Goal: Book appointment/travel/reservation

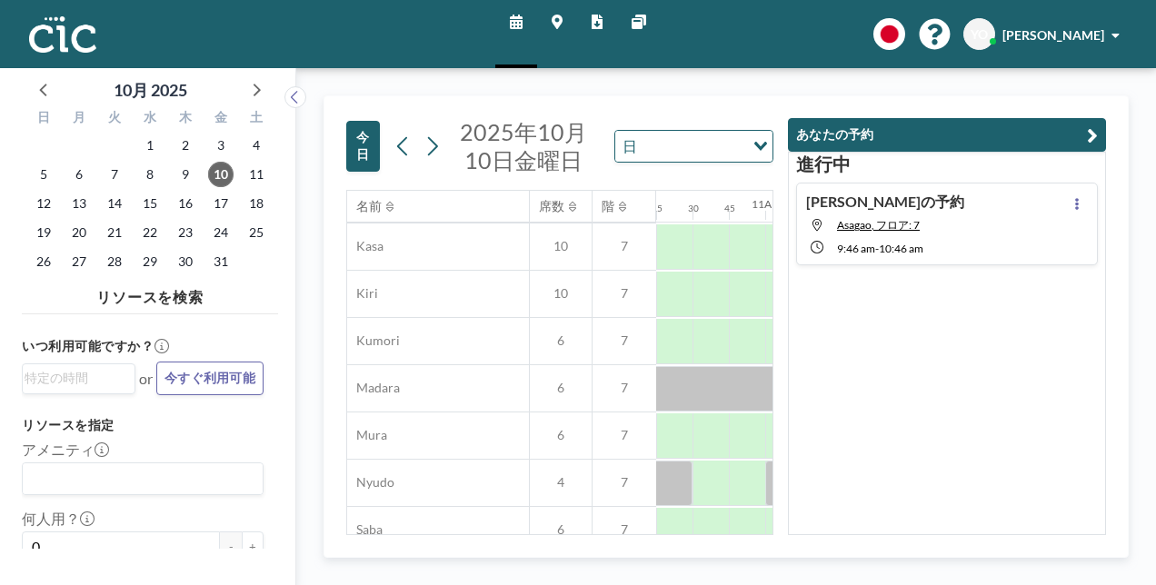
scroll to position [44, 1490]
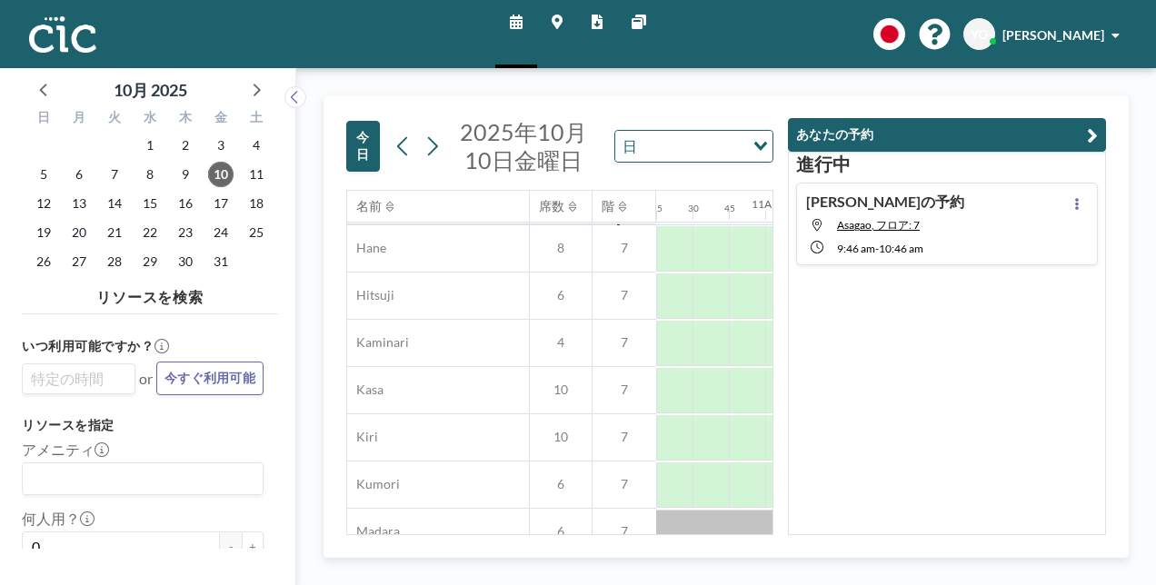
click at [84, 382] on input "Search for option" at bounding box center [75, 379] width 100 height 22
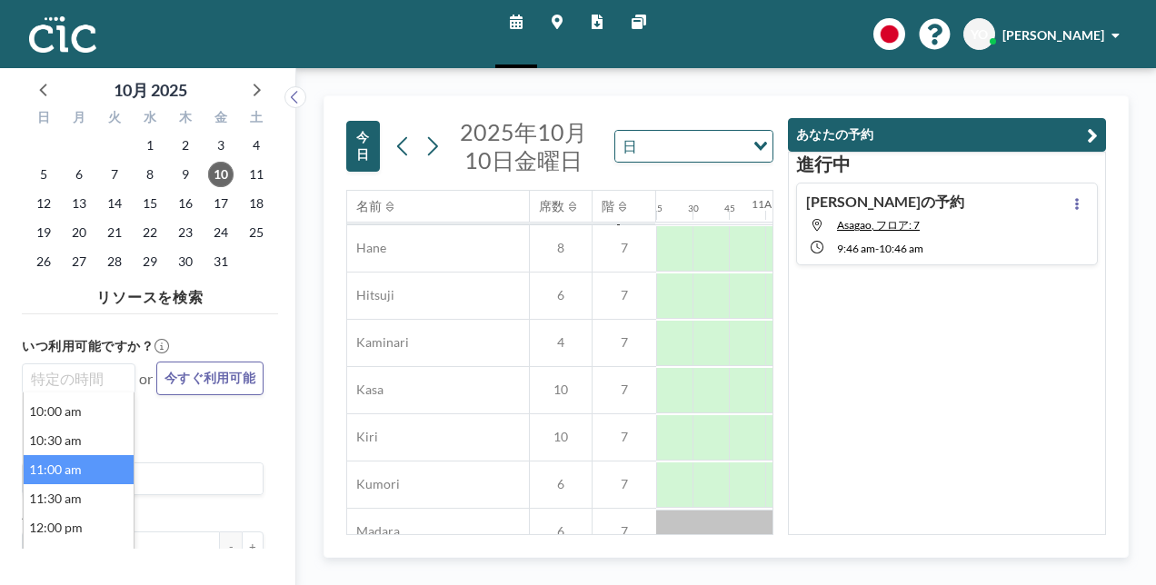
click at [76, 465] on li "11:00 am" at bounding box center [79, 469] width 110 height 29
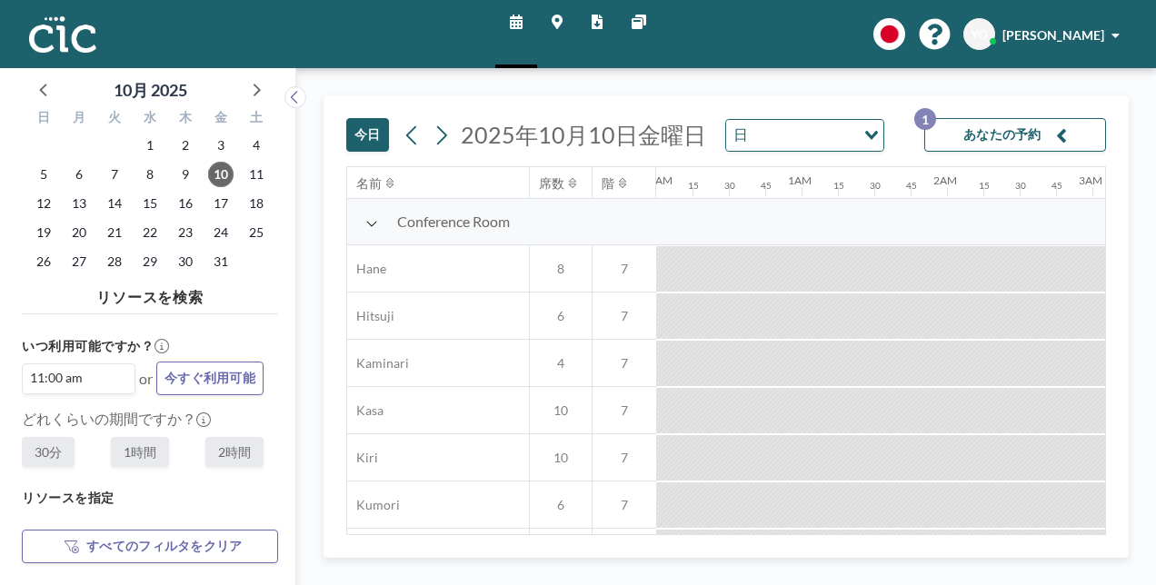
scroll to position [0, 718]
click at [145, 442] on label "1時間" at bounding box center [140, 452] width 58 height 30
radio input "true"
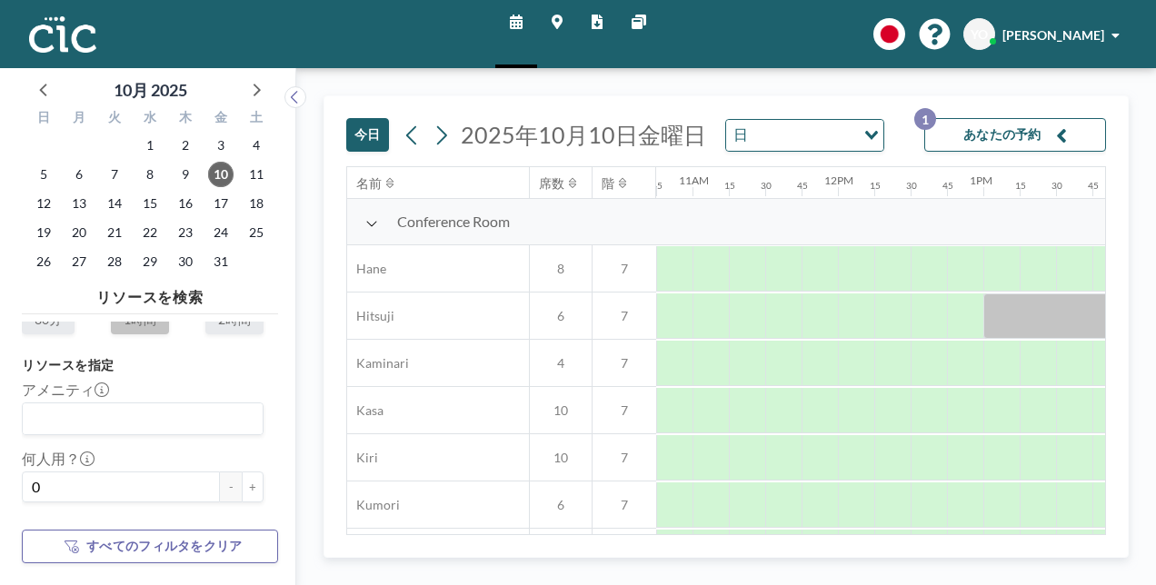
scroll to position [144, 0]
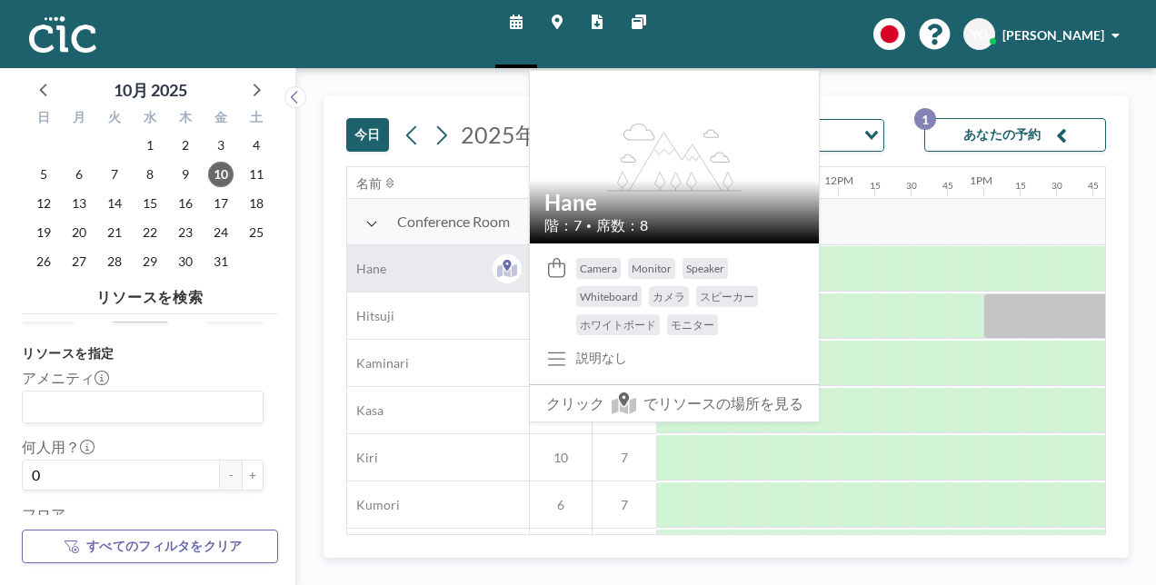
click at [375, 276] on div "Hane" at bounding box center [438, 268] width 182 height 46
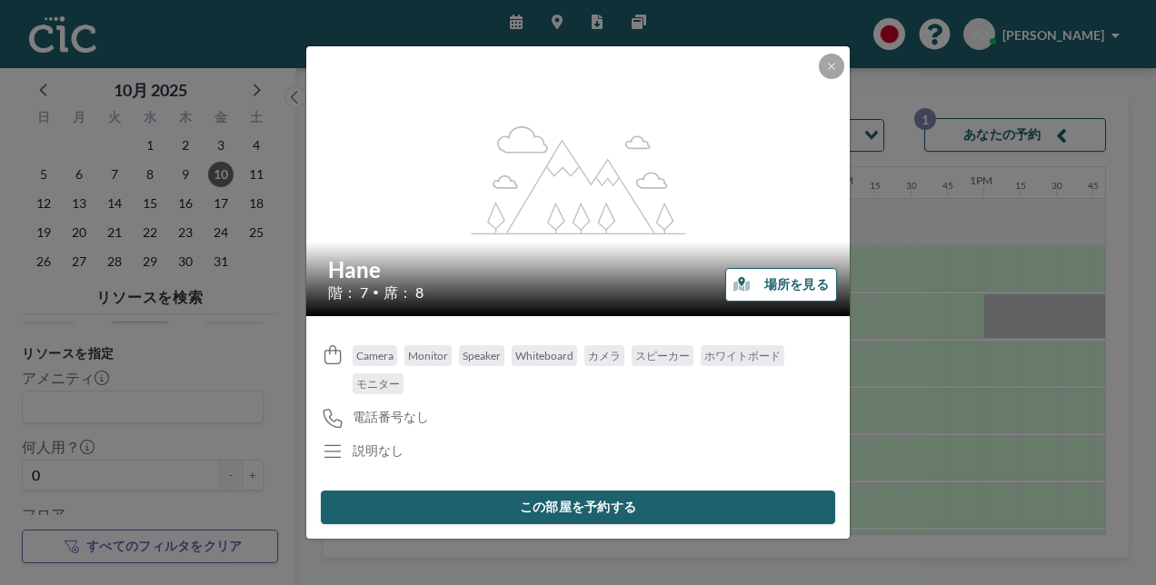
click at [513, 502] on button "この部屋を予約する" at bounding box center [578, 508] width 514 height 34
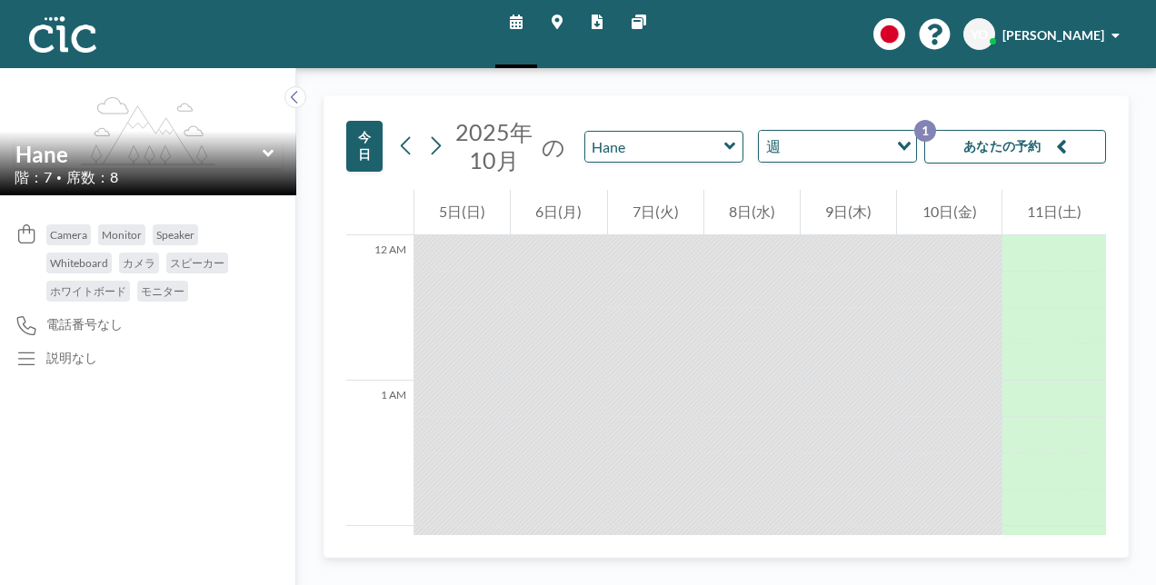
click at [1027, 145] on button "あなたの予約 1" at bounding box center [1015, 147] width 182 height 34
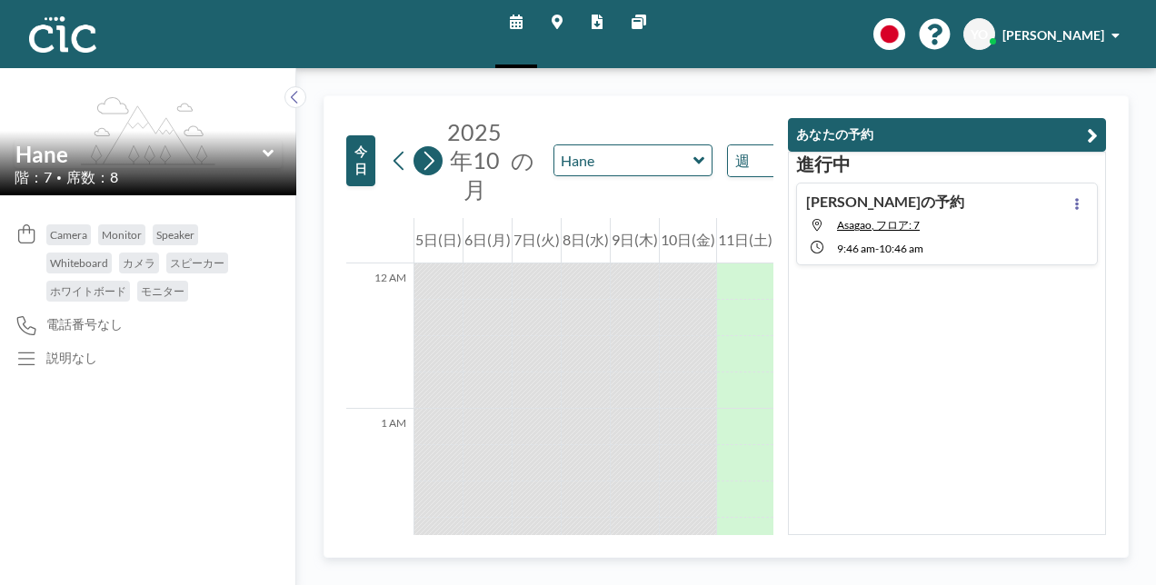
click at [423, 162] on icon at bounding box center [428, 160] width 17 height 27
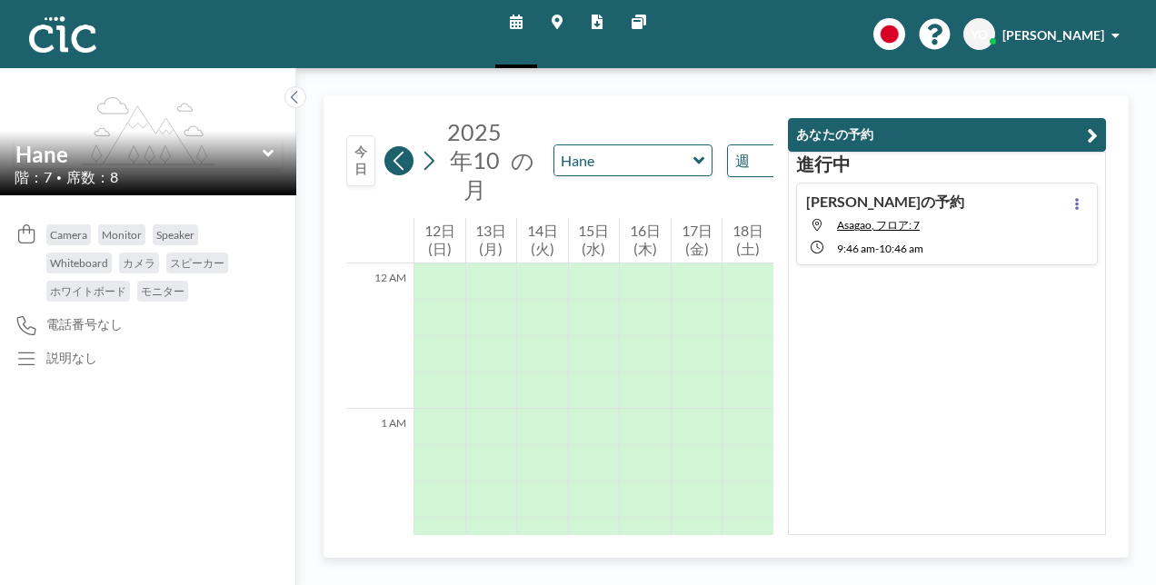
click at [400, 165] on icon at bounding box center [399, 160] width 17 height 27
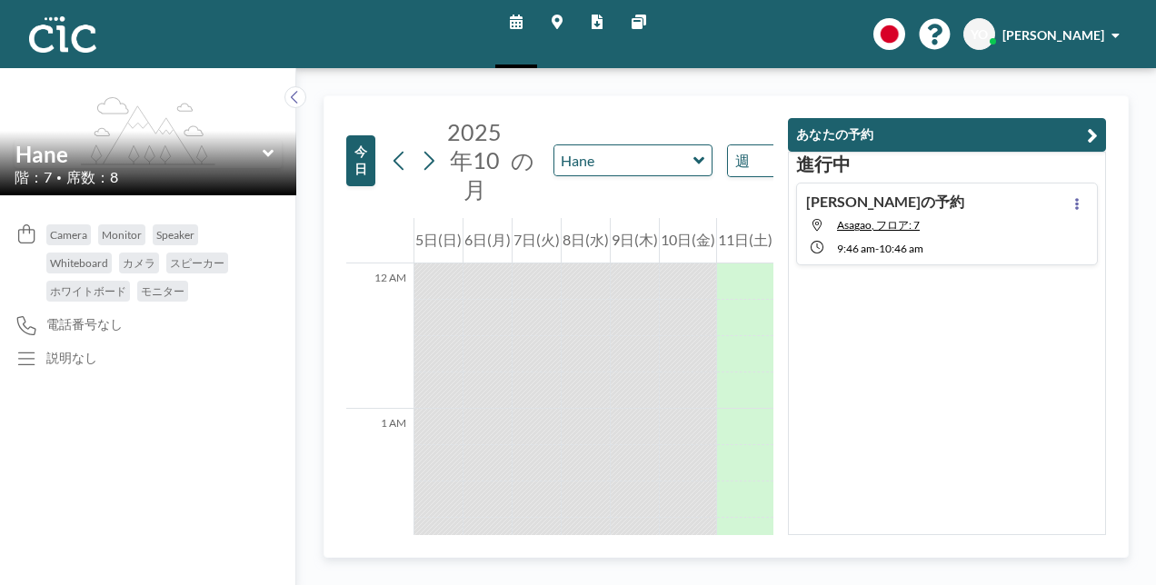
click at [263, 154] on icon at bounding box center [269, 153] width 12 height 18
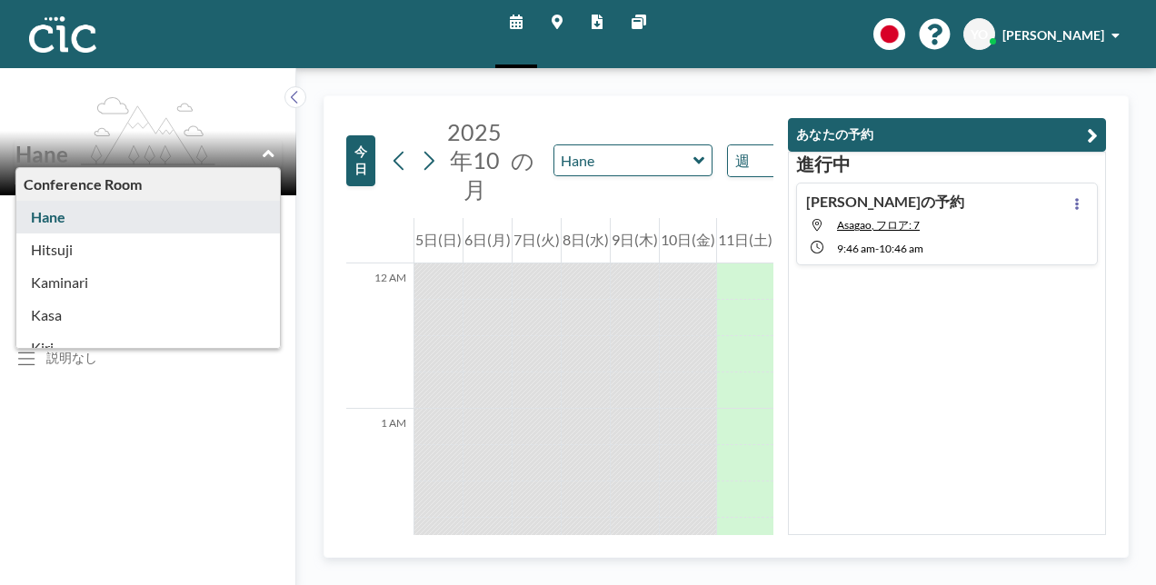
type input "Hane"
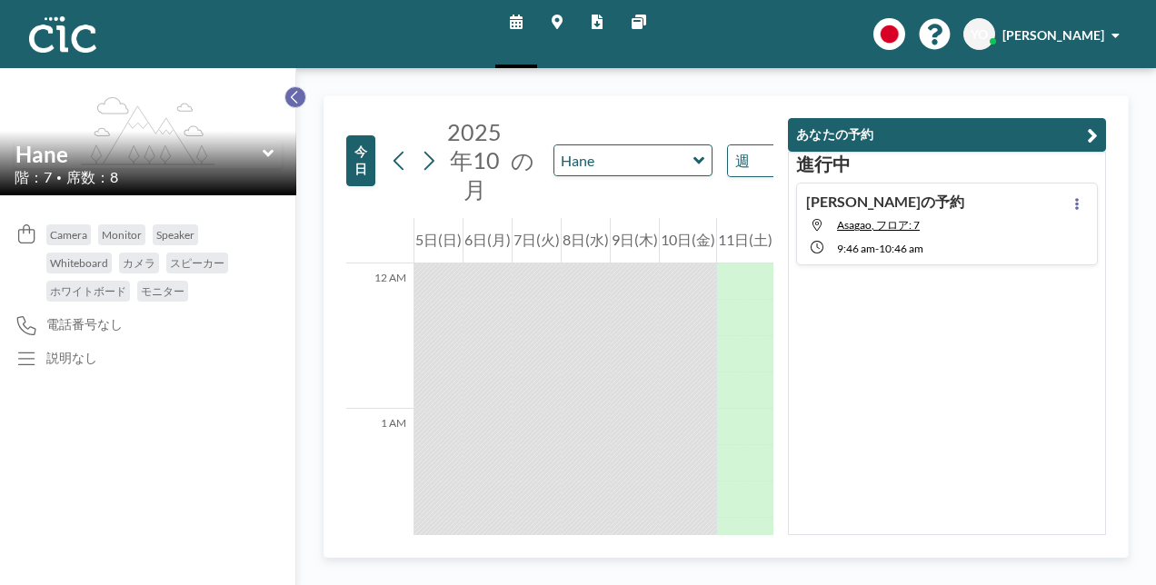
click at [293, 93] on icon at bounding box center [295, 97] width 12 height 18
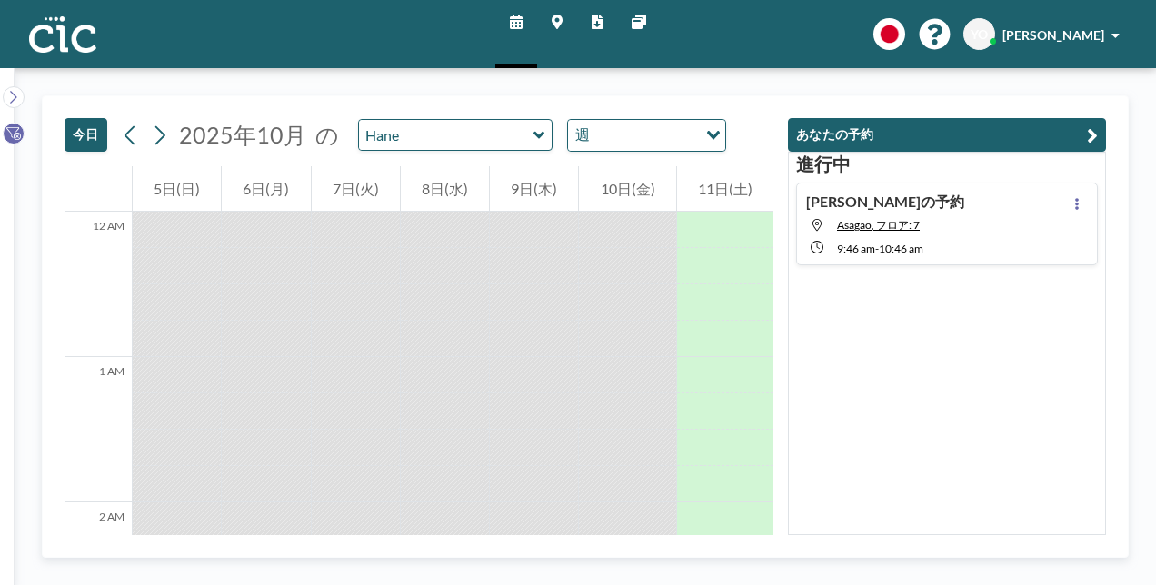
click at [1044, 136] on button "あなたの予約" at bounding box center [947, 135] width 318 height 34
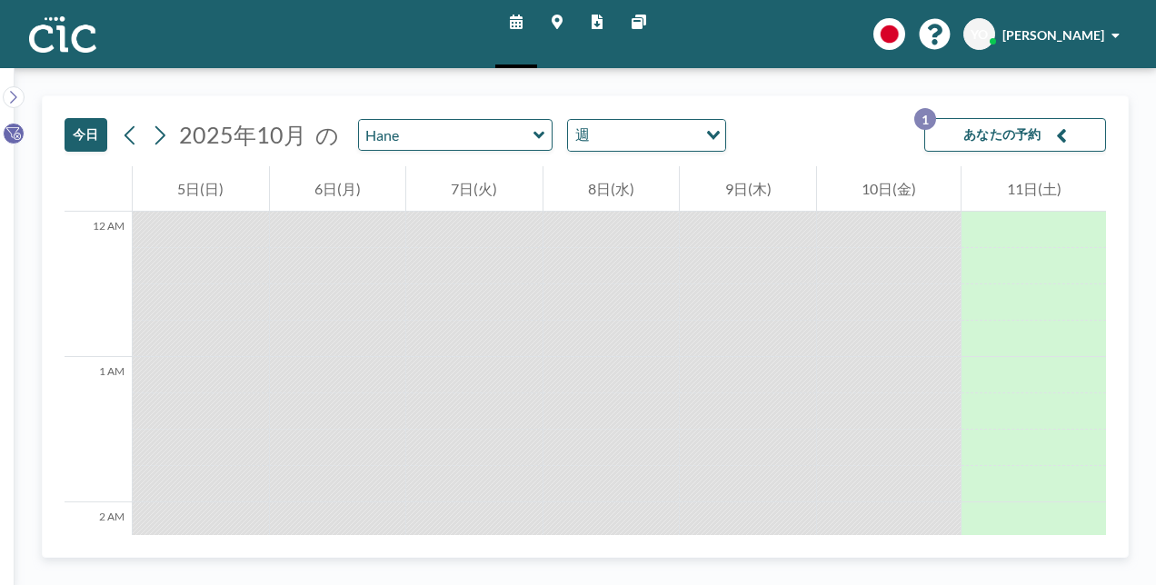
click at [1039, 136] on button "あなたの予約 1" at bounding box center [1015, 135] width 182 height 34
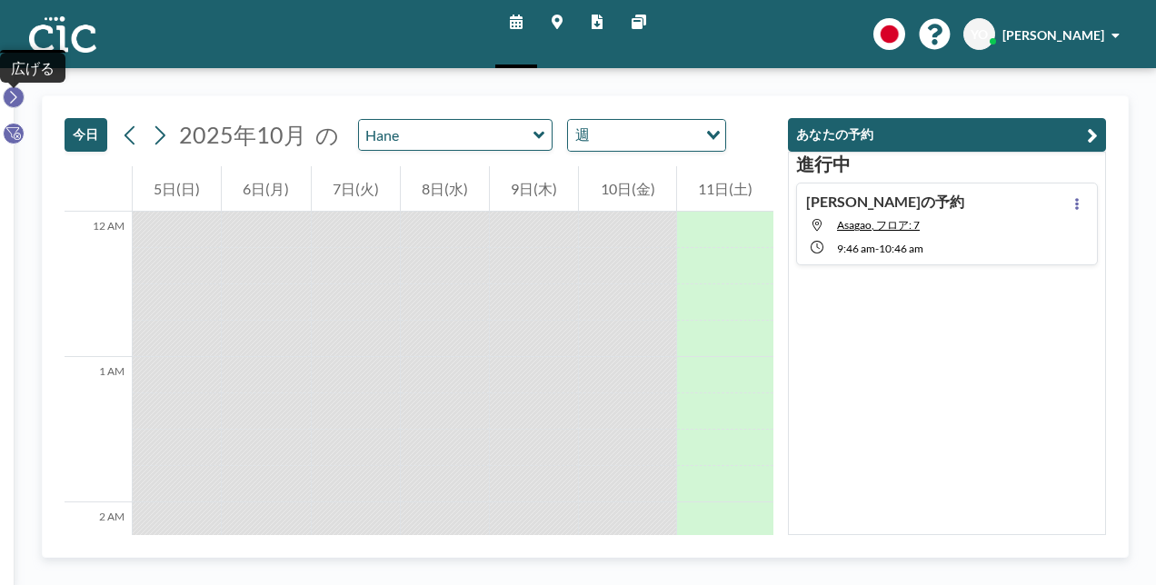
click at [10, 98] on icon at bounding box center [13, 97] width 12 height 18
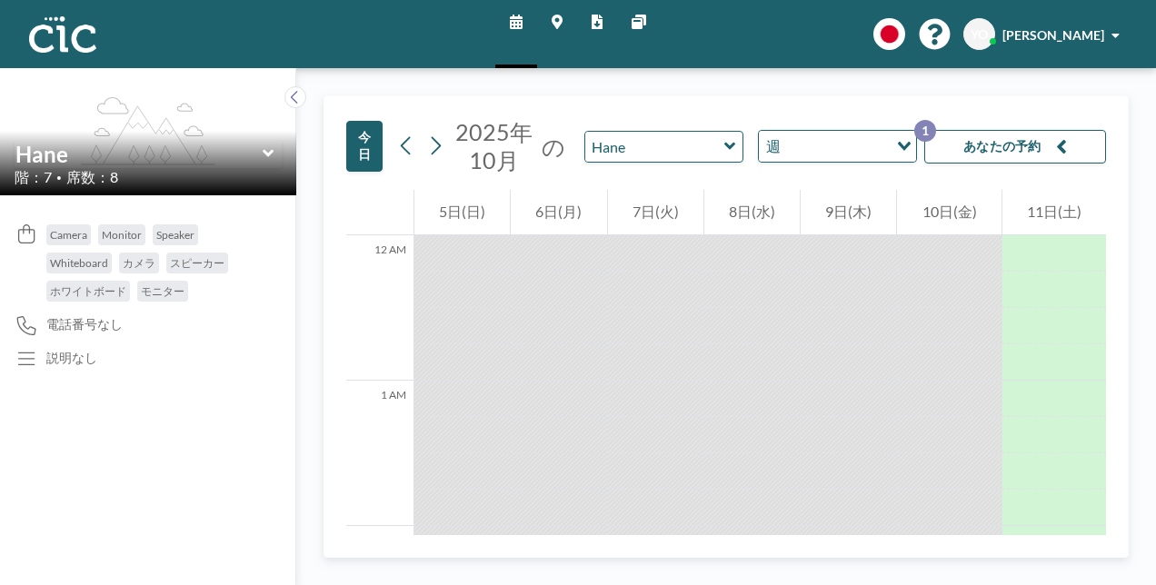
click at [367, 149] on button "今日" at bounding box center [364, 146] width 36 height 51
click at [985, 29] on span "YO" at bounding box center [978, 34] width 17 height 16
click at [1065, 40] on span "[PERSON_NAME]" at bounding box center [1053, 34] width 102 height 15
click at [56, 36] on img at bounding box center [62, 34] width 67 height 36
click at [291, 98] on icon at bounding box center [295, 97] width 12 height 18
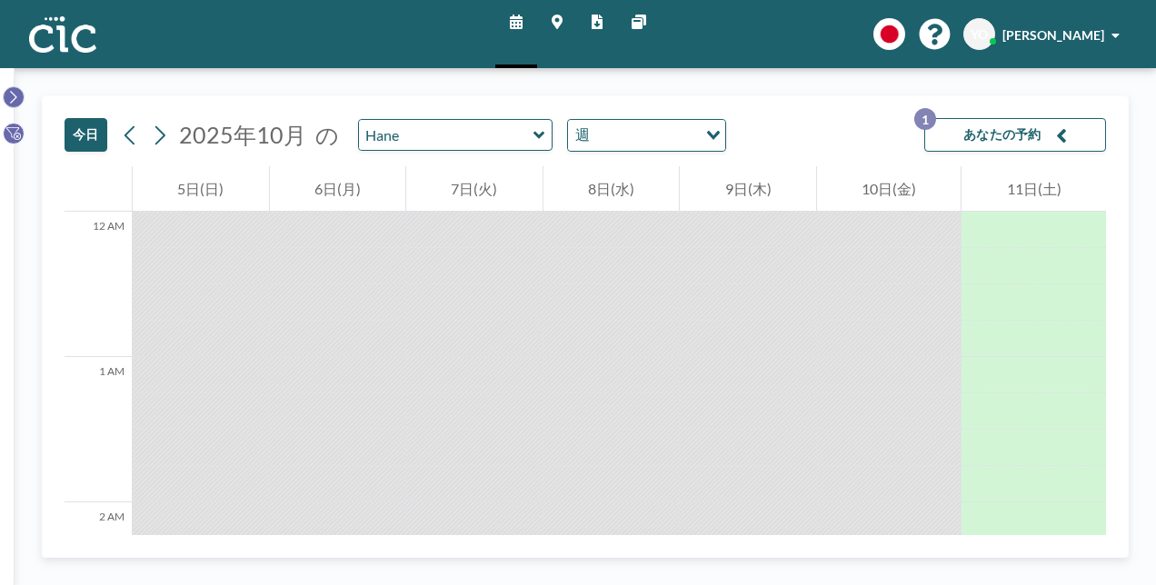
click at [11, 95] on icon at bounding box center [13, 97] width 12 height 18
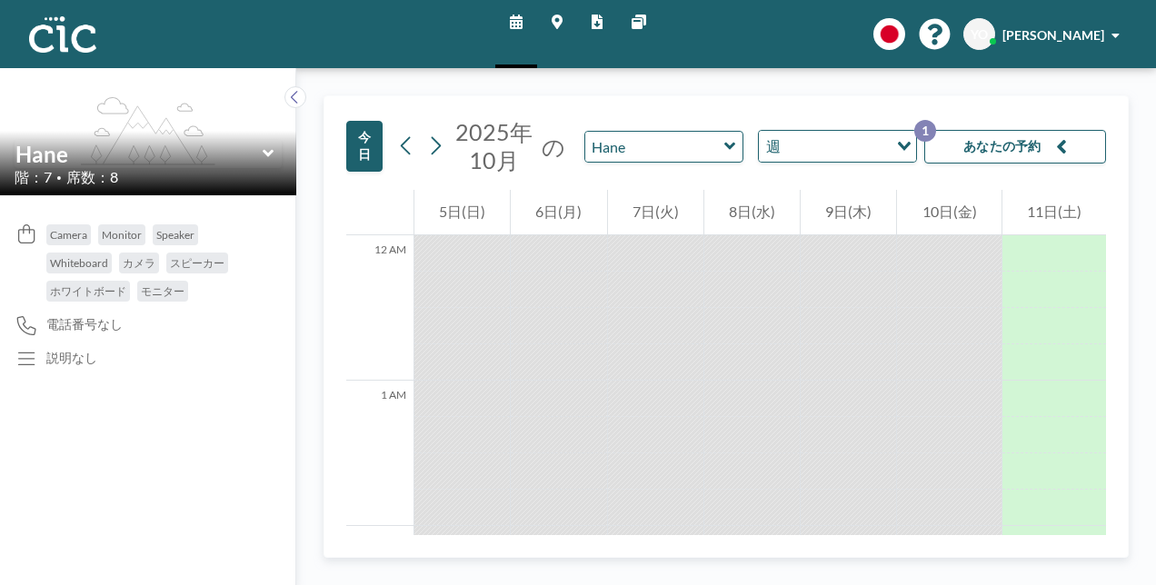
click at [1029, 39] on span "[PERSON_NAME]" at bounding box center [1053, 34] width 102 height 15
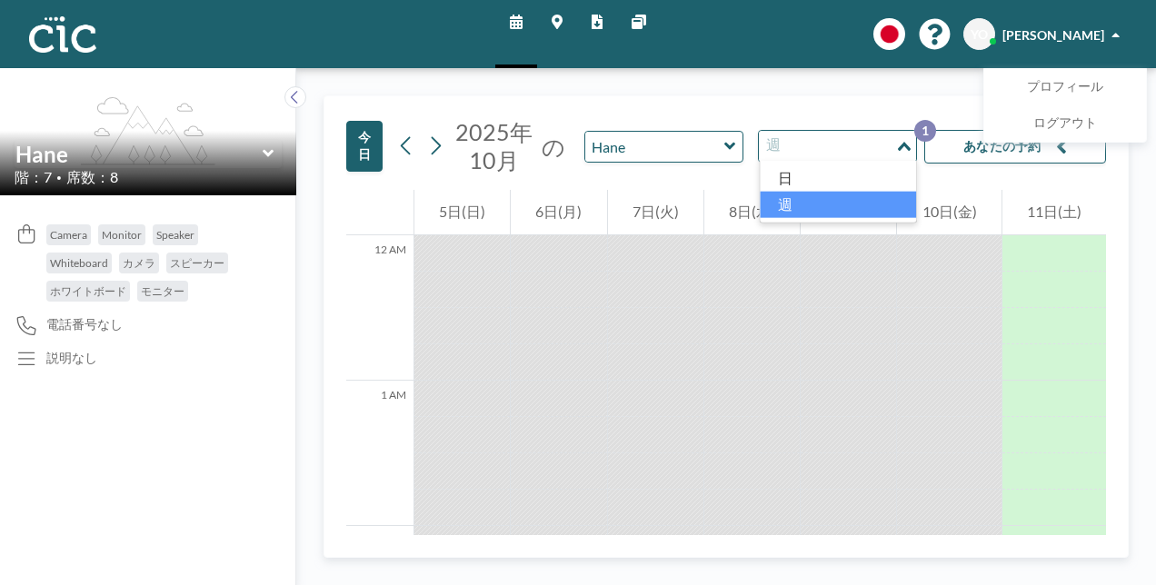
click at [878, 147] on input "Search for option" at bounding box center [827, 146] width 133 height 24
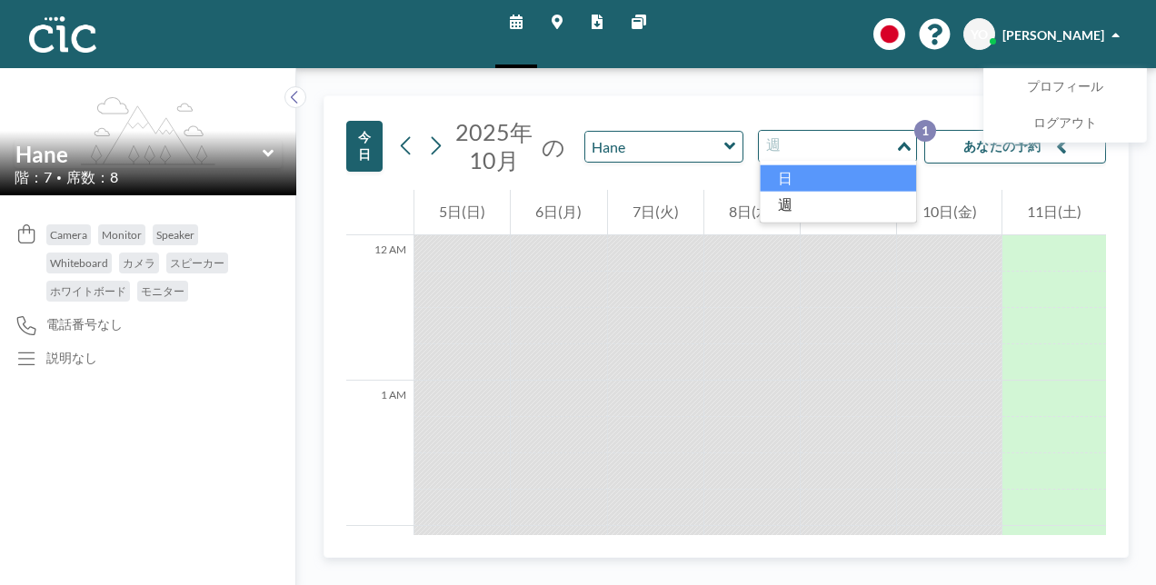
click at [861, 180] on li "日" at bounding box center [838, 178] width 156 height 26
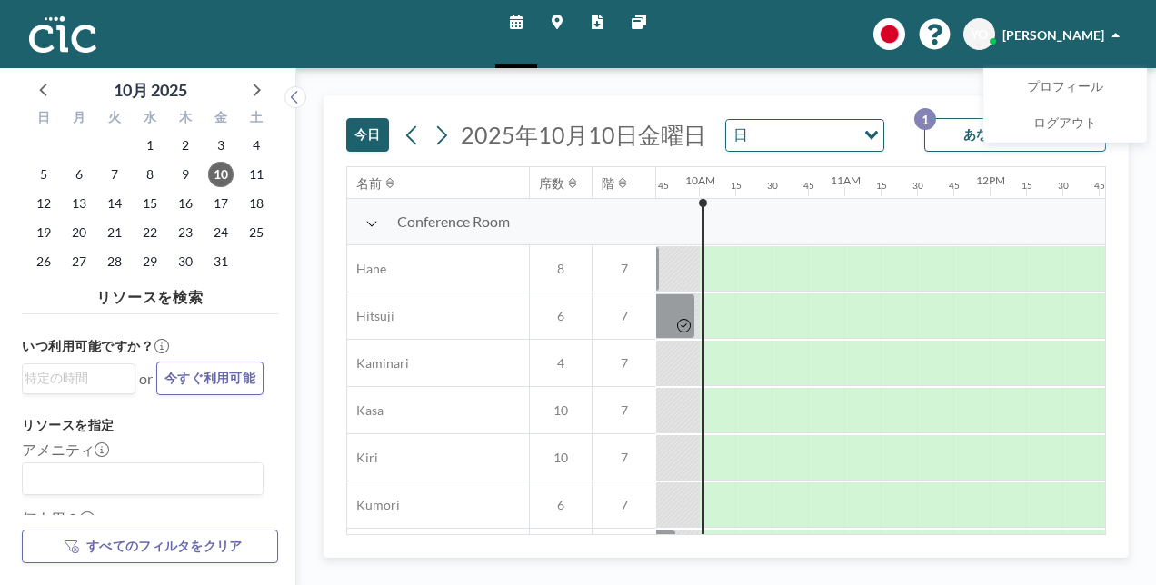
scroll to position [0, 1417]
click at [95, 373] on input "Search for option" at bounding box center [75, 379] width 100 height 22
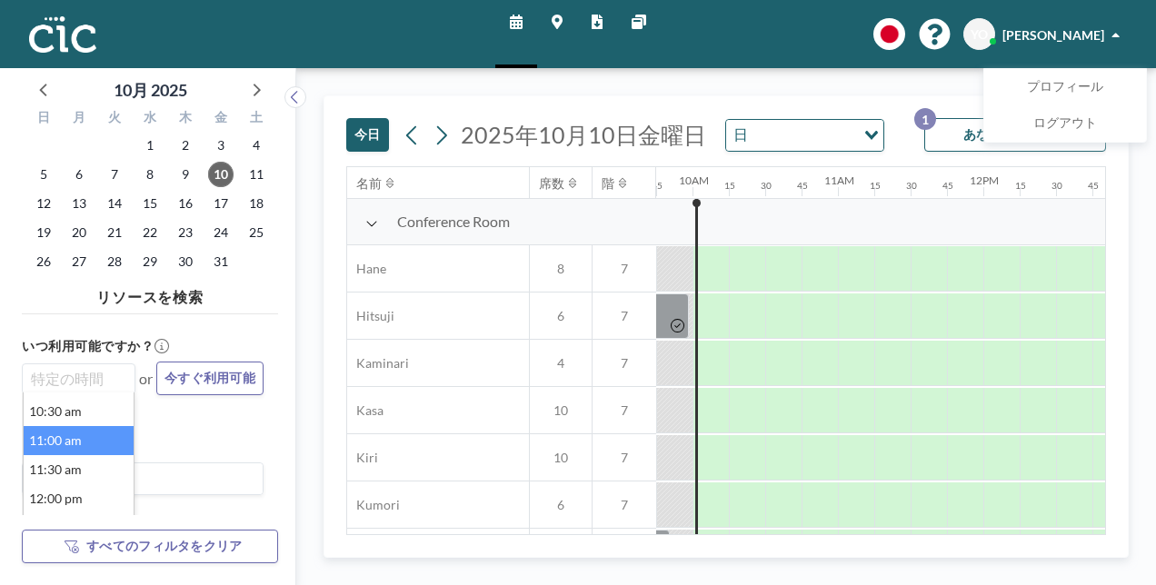
click at [85, 441] on li "11:00 am" at bounding box center [79, 440] width 110 height 29
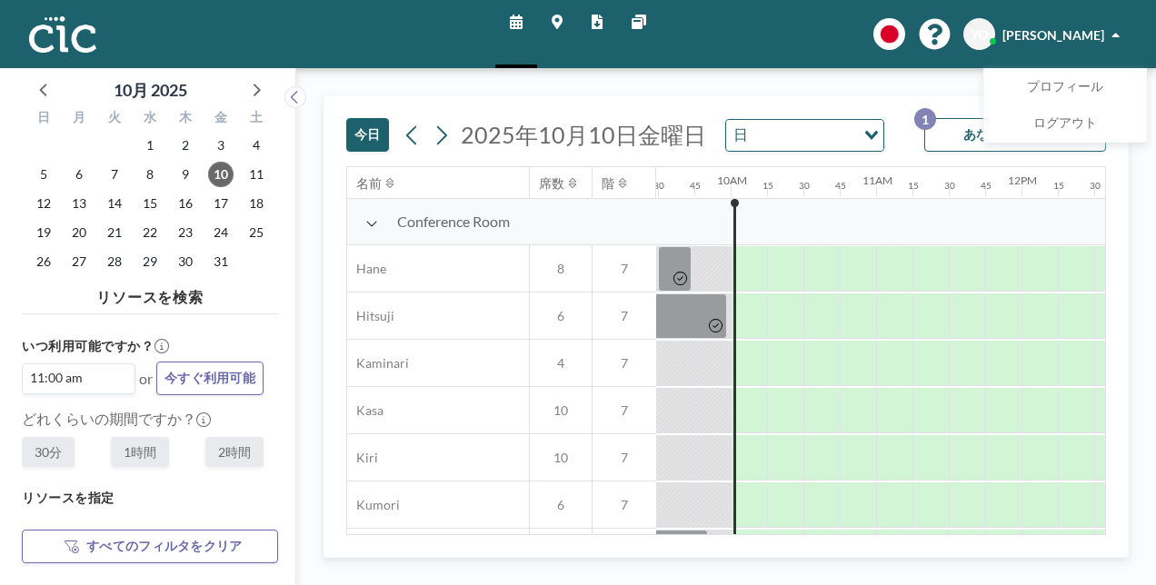
scroll to position [0, 1563]
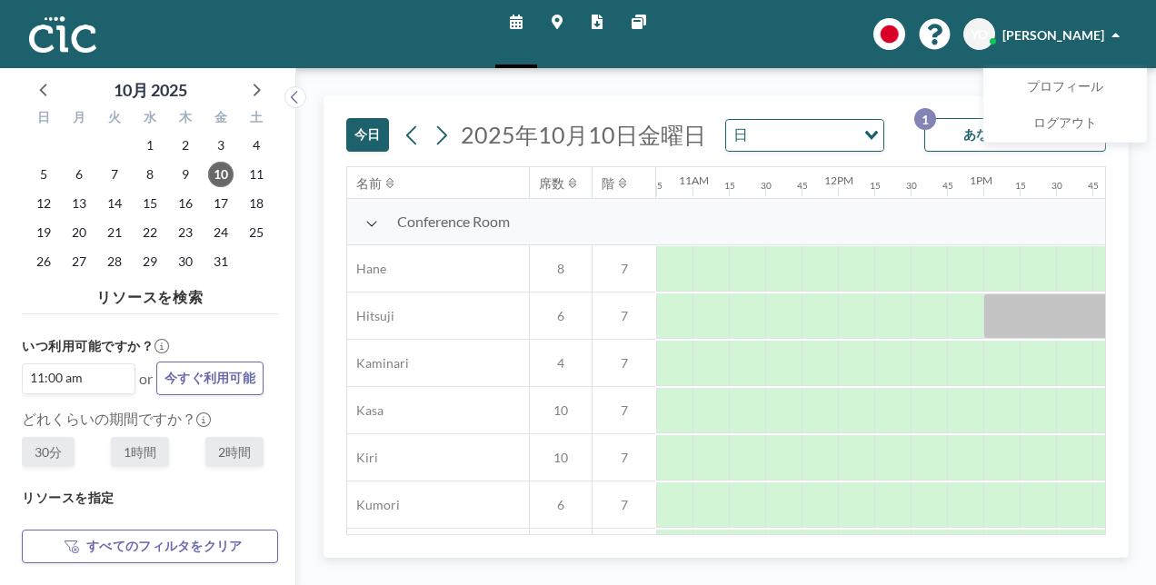
click at [145, 452] on label "1時間" at bounding box center [140, 452] width 58 height 30
radio input "true"
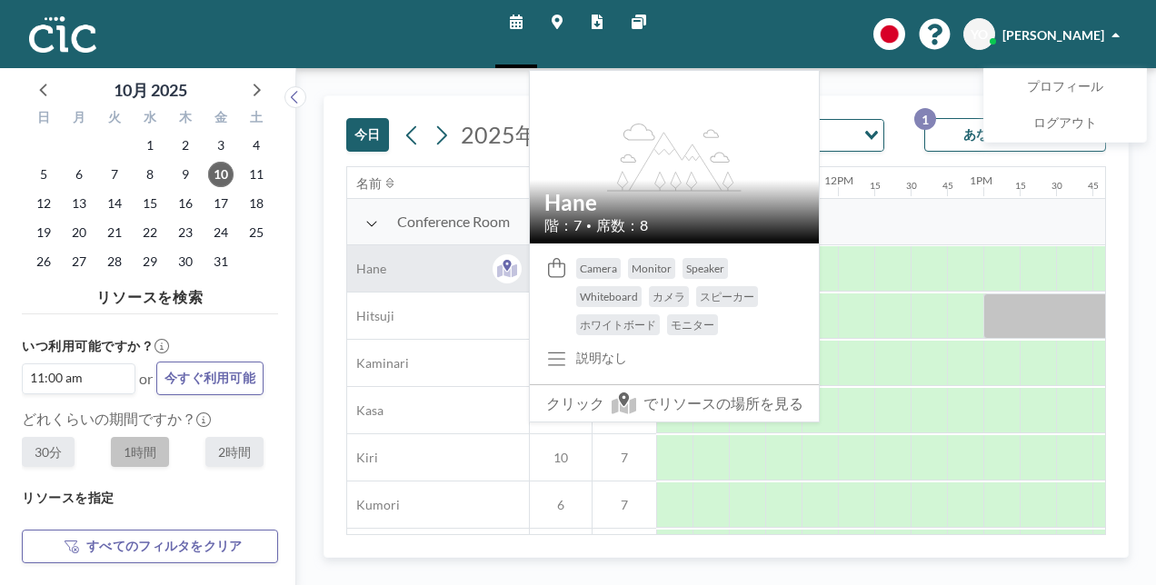
click at [365, 264] on span "Hane" at bounding box center [366, 269] width 39 height 16
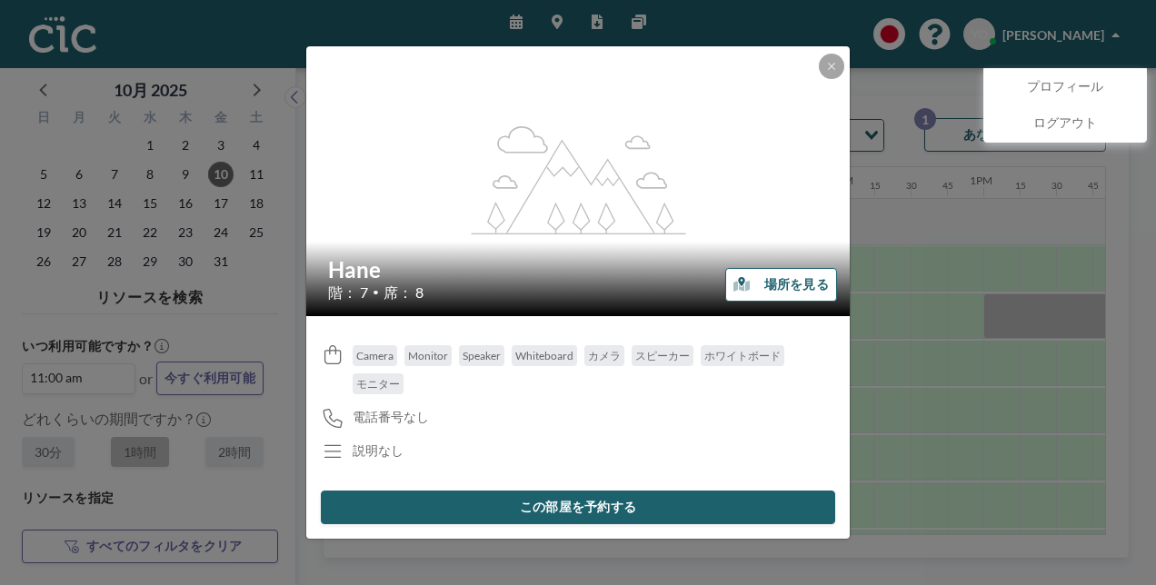
click at [618, 511] on button "この部屋を予約する" at bounding box center [578, 508] width 514 height 34
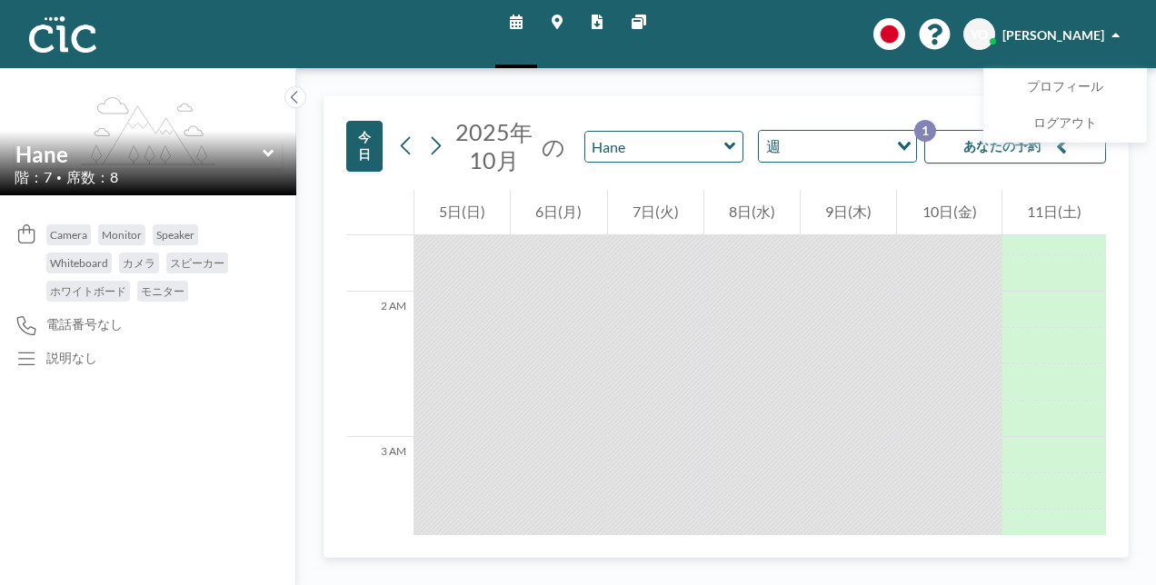
scroll to position [228, 0]
click at [1123, 178] on div "[DATE] [DATE] の Hane 週 Loading... あなたの予約 1 12 AM 1 AM 2 AM 3 AM 4 AM 5 AM 6 AM …" at bounding box center [725, 326] width 805 height 462
click at [1143, 263] on div "[DATE] [DATE] の Hane 週 Loading... あなたの予約 1 12 AM 1 AM 2 AM 3 AM 4 AM 5 AM 6 AM …" at bounding box center [726, 326] width 860 height 517
click at [850, 104] on div "[DATE] [DATE] の Hane 週 Loading... あなたの予約 1" at bounding box center [726, 143] width 760 height 94
click at [949, 142] on button "あなたの予約 1" at bounding box center [1015, 147] width 182 height 34
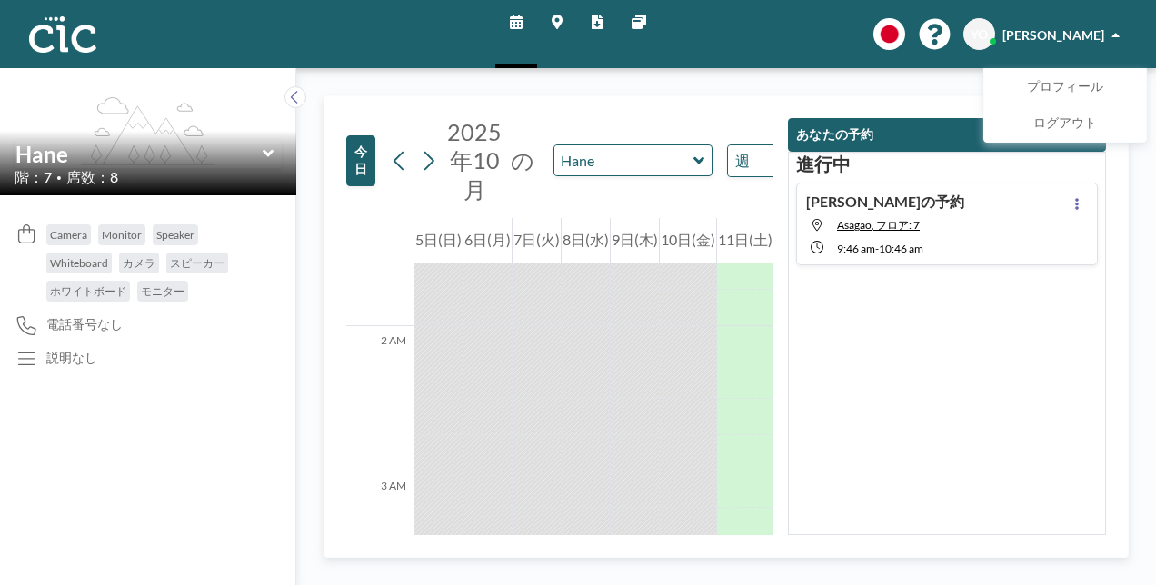
click at [949, 142] on button "あなたの予約" at bounding box center [947, 135] width 318 height 34
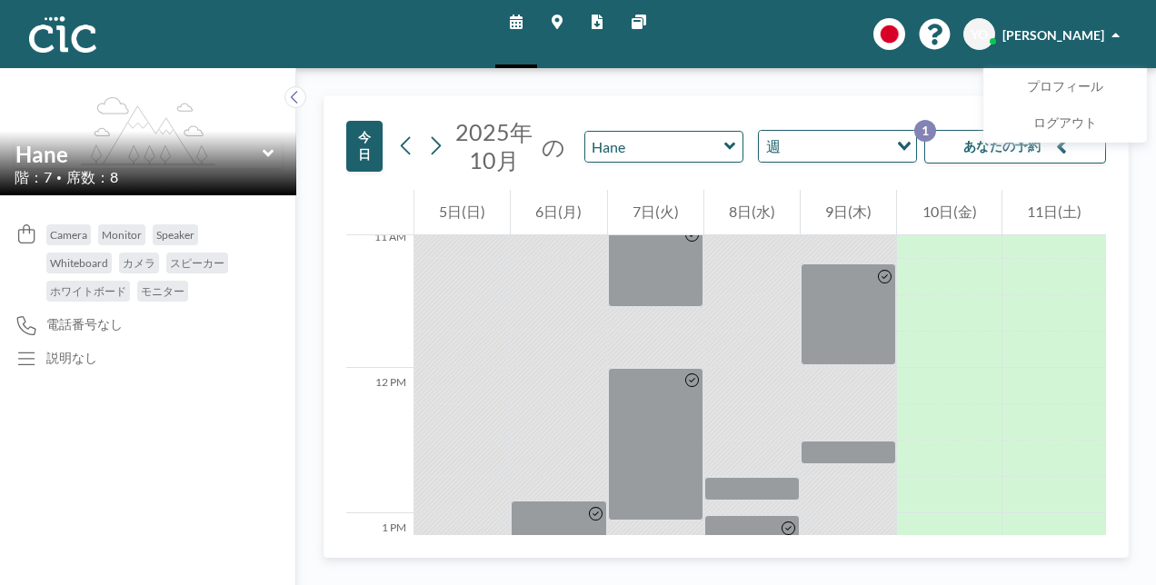
scroll to position [1626, 0]
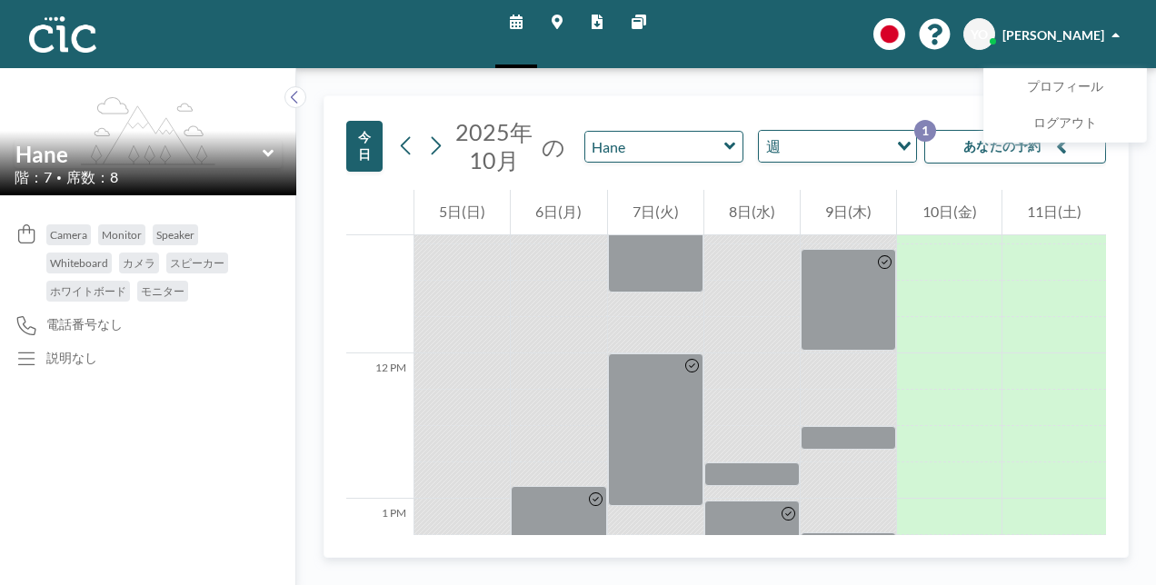
click at [805, 162] on div "週 Loading..." at bounding box center [837, 146] width 159 height 33
click at [803, 145] on input "Search for option" at bounding box center [836, 146] width 100 height 24
click at [793, 175] on li "日" at bounding box center [838, 178] width 156 height 26
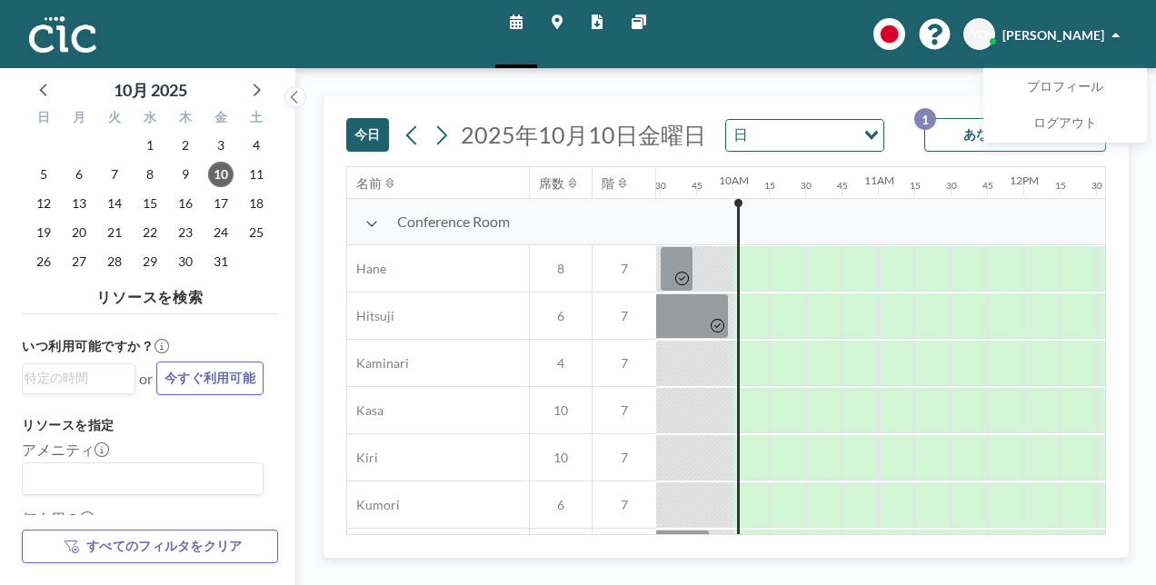
scroll to position [0, 1417]
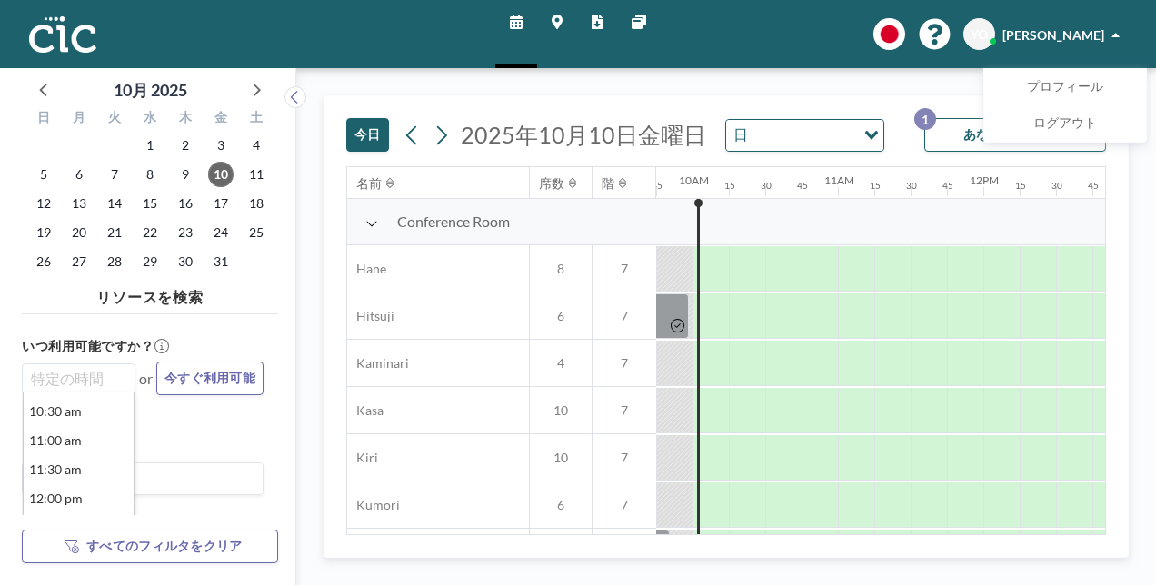
click at [94, 365] on div "Search for option" at bounding box center [75, 376] width 104 height 25
click at [76, 431] on li "11:00 am" at bounding box center [79, 440] width 110 height 29
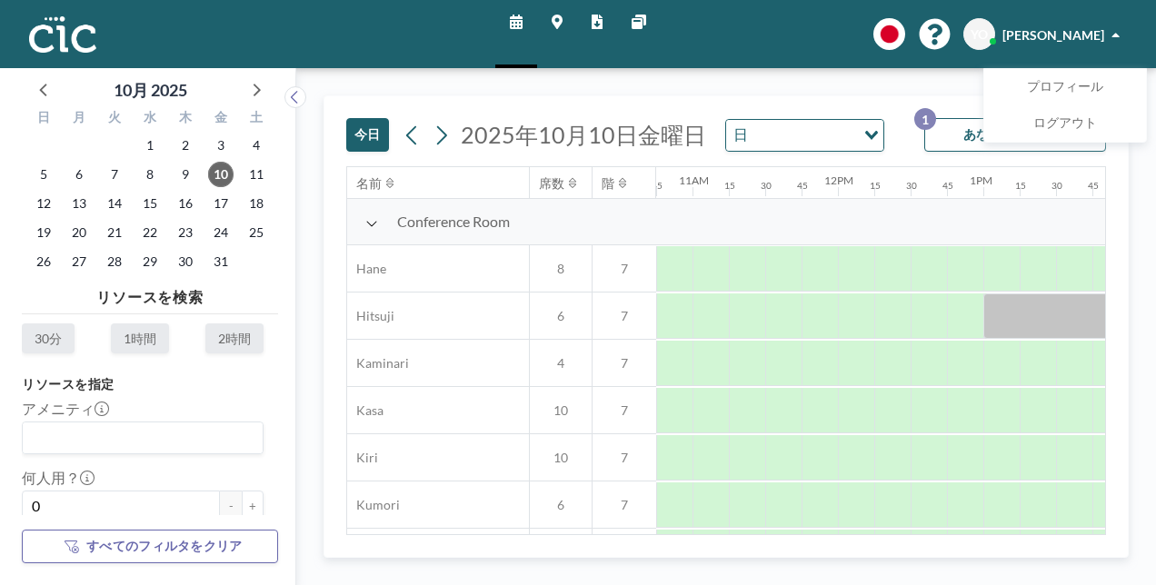
scroll to position [100, 0]
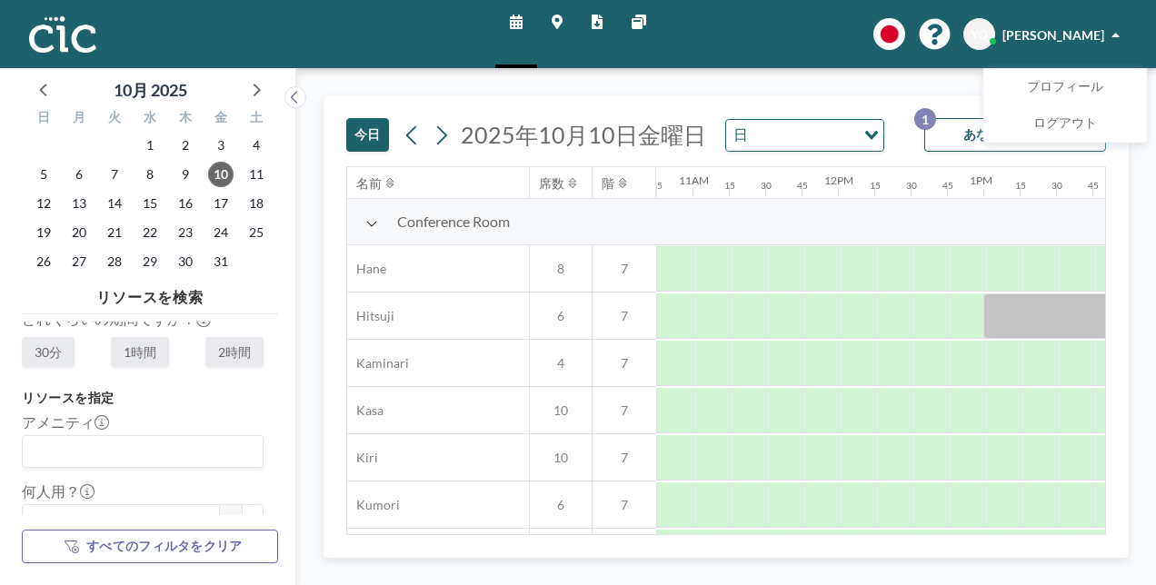
click at [142, 343] on label "1時間" at bounding box center [140, 352] width 58 height 30
radio input "true"
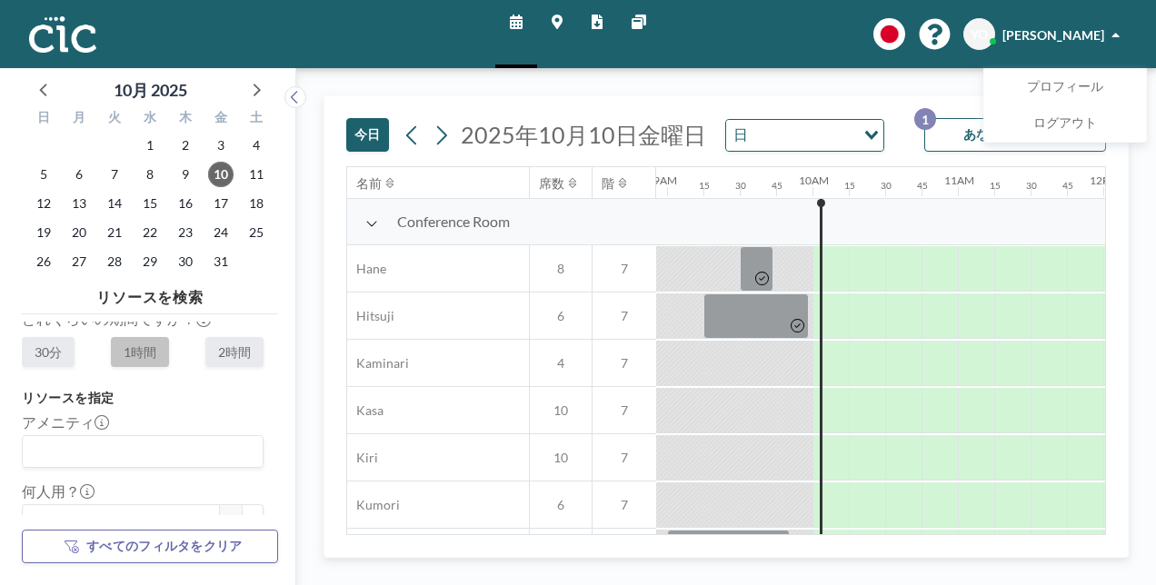
scroll to position [0, 1563]
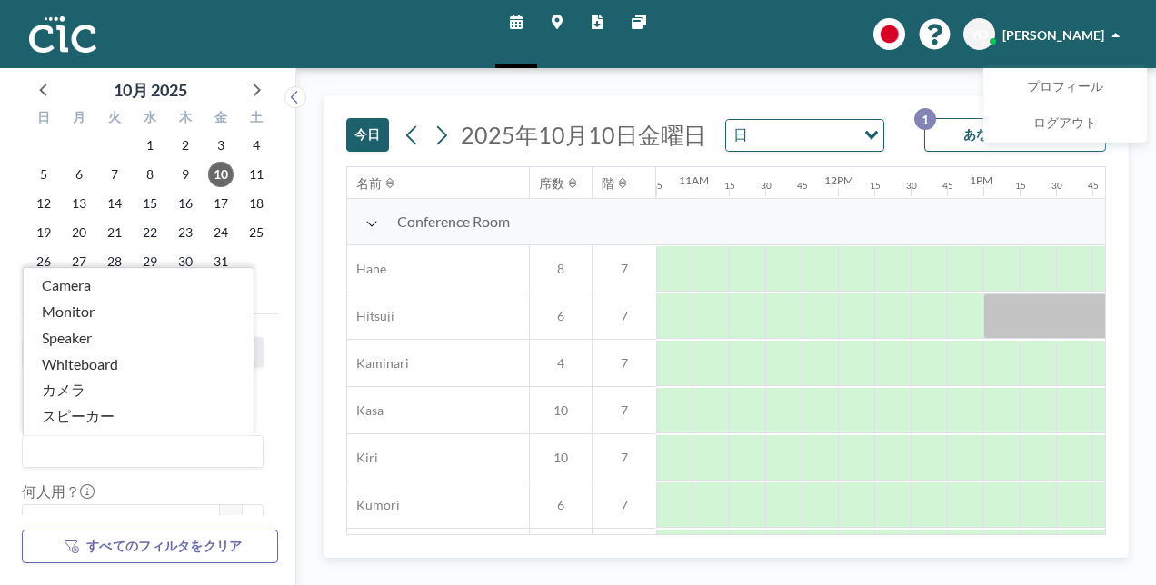
click at [95, 448] on input "Search for option" at bounding box center [139, 452] width 228 height 24
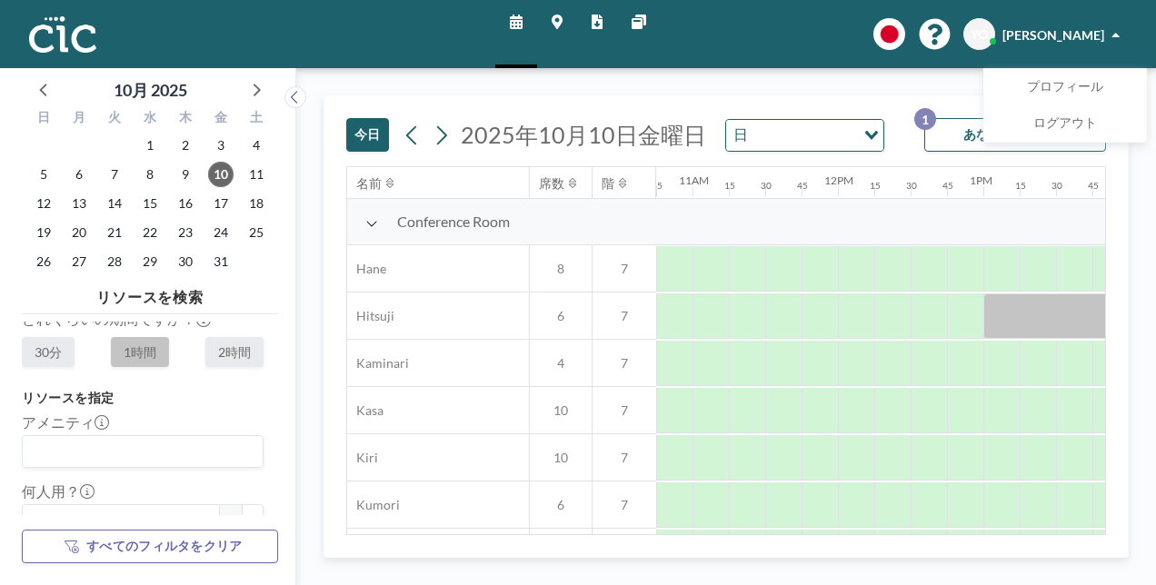
click at [268, 381] on div "いつ利用可能ですか？ 11:00 am Loading... or 今すぐ利用可能 どれくらいの期間ですか？ 30分 1時間 2時間 リソースを指定 アメニテ…" at bounding box center [150, 419] width 256 height 194
drag, startPoint x: 280, startPoint y: 395, endPoint x: 271, endPoint y: 428, distance: 33.9
click at [271, 428] on aside "10月 [DATE] 日 月 火 [PERSON_NAME] 金 土 28 29 30 1 2 3 4 5 6 7 8 9 10 11 12 13 14 15…" at bounding box center [141, 326] width 282 height 517
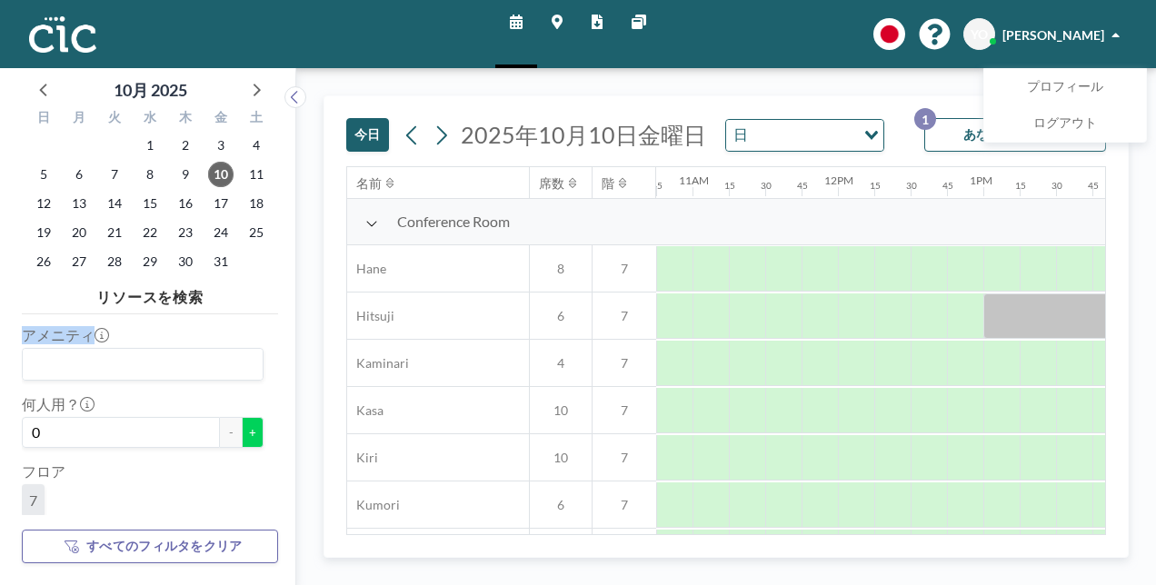
click at [247, 438] on button "+" at bounding box center [253, 432] width 22 height 31
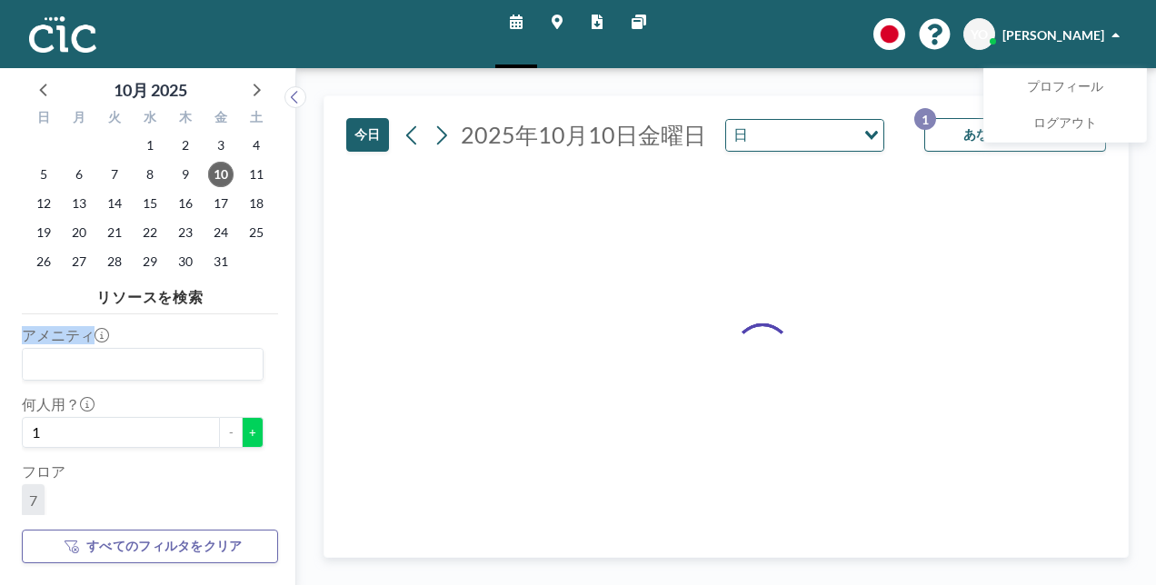
click at [247, 438] on button "+" at bounding box center [253, 432] width 22 height 31
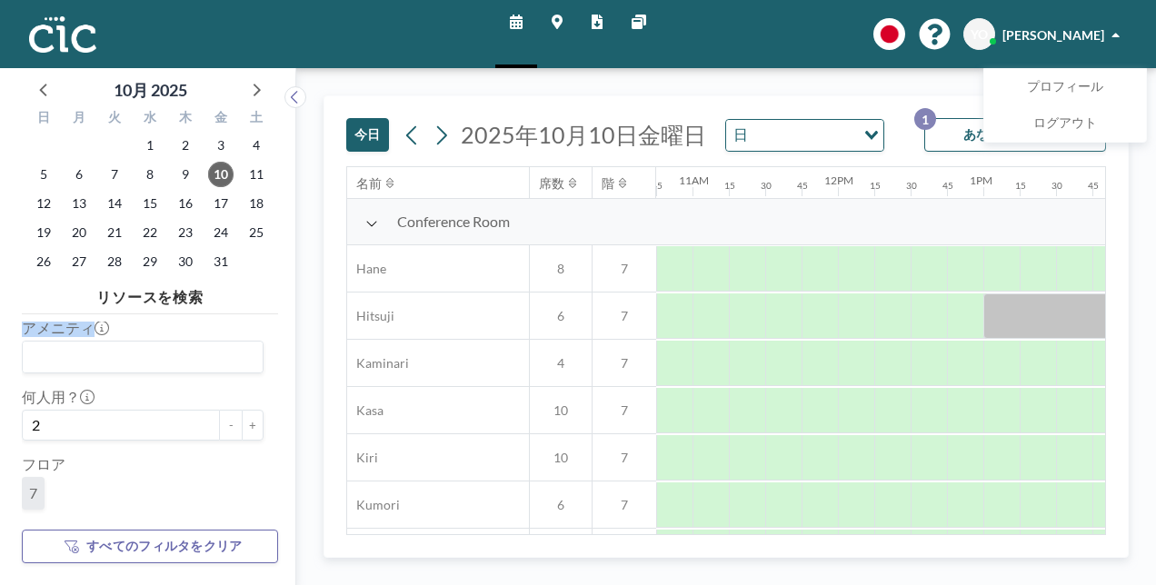
scroll to position [172, 0]
click at [248, 446] on button "+" at bounding box center [253, 448] width 22 height 31
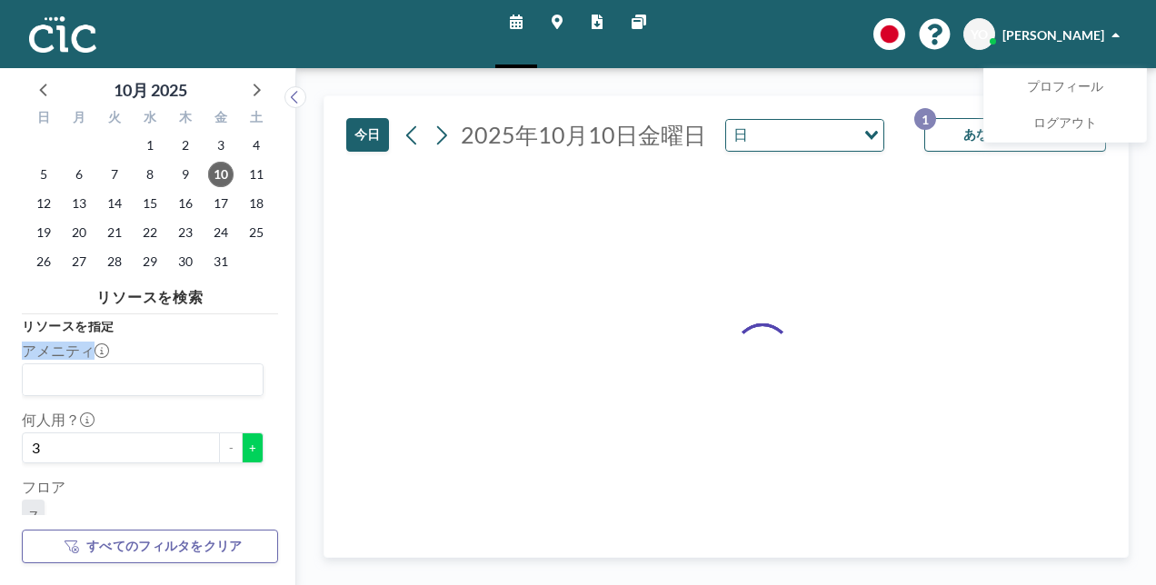
click at [248, 446] on button "+" at bounding box center [253, 448] width 22 height 31
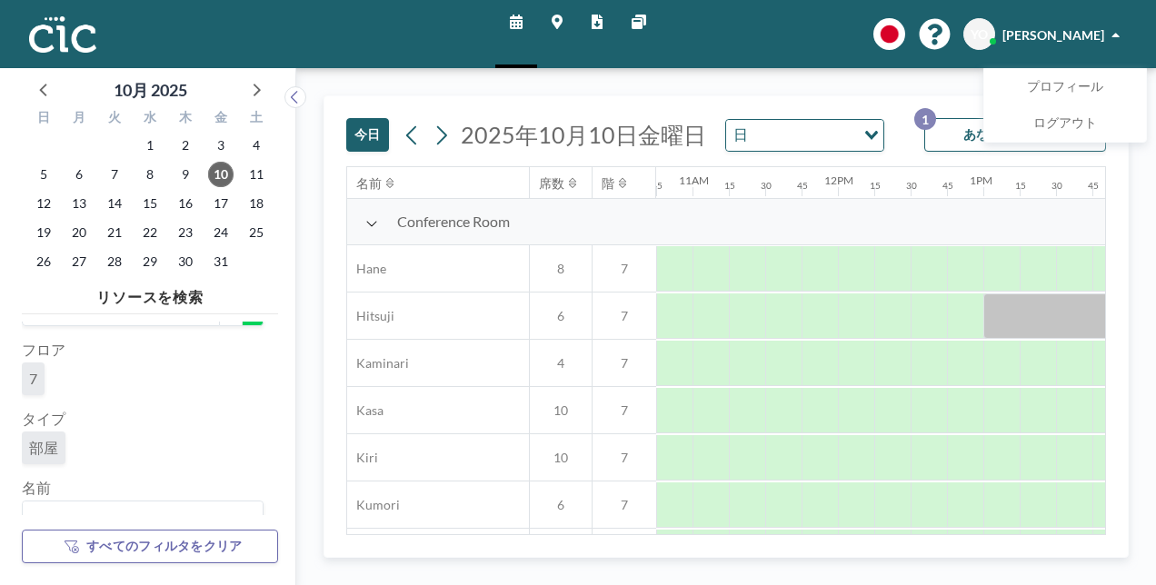
scroll to position [331, 0]
click at [191, 492] on input "Search for option" at bounding box center [139, 495] width 228 height 24
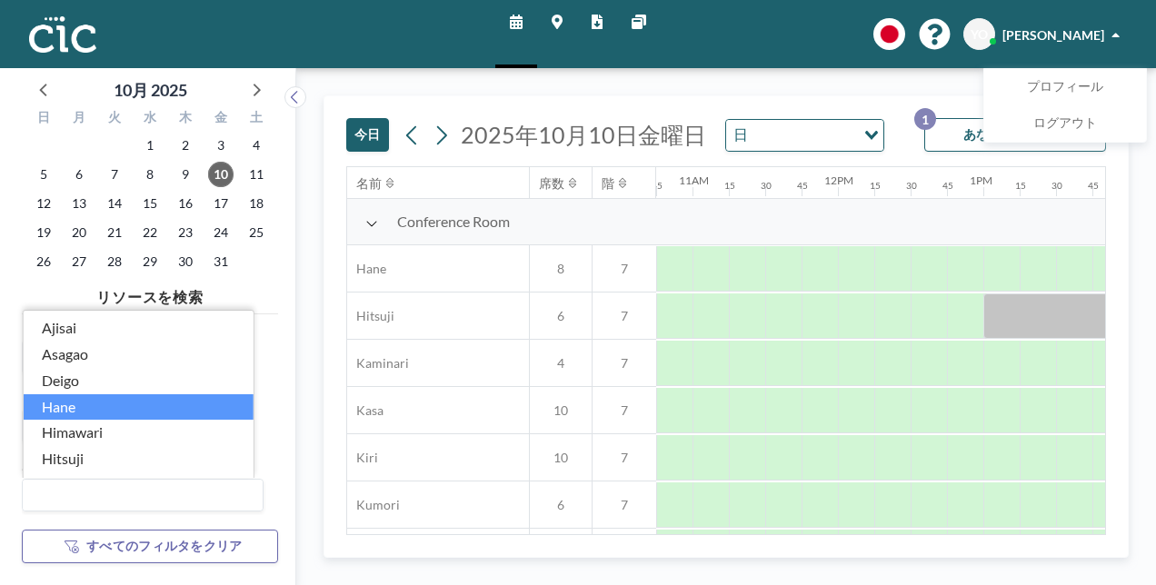
click at [127, 400] on li "Hane" at bounding box center [139, 407] width 230 height 26
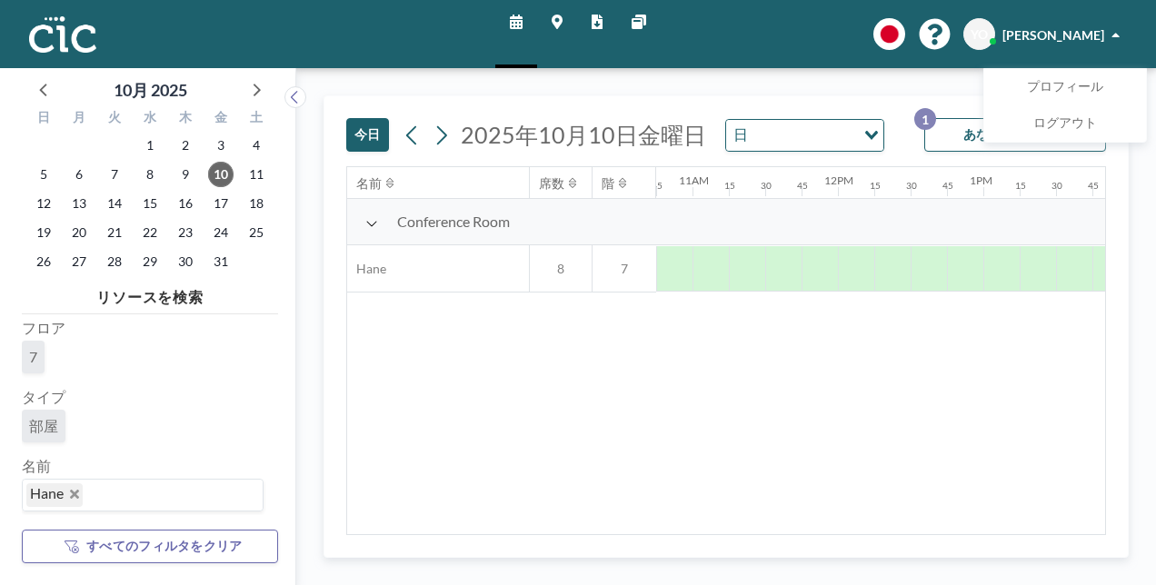
scroll to position [0, 0]
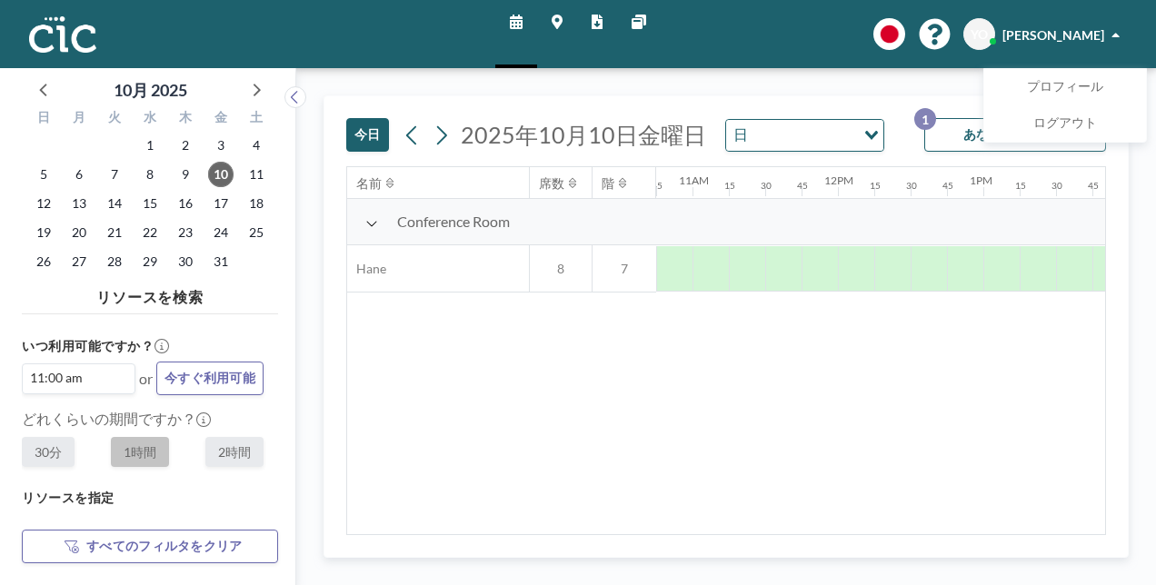
click at [1141, 211] on div "[DATE] [DATE] 日 Loading... あなたの予約 1 名前 席数 階 12AM 15 30 45 1AM 15 30 45 2AM 15 3…" at bounding box center [726, 326] width 860 height 517
click at [1119, 333] on div "[DATE] [DATE] 日 Loading... あなたの予約 1 名前 席数 階 12AM 15 30 45 1AM 15 30 45 2AM 15 3…" at bounding box center [725, 326] width 805 height 462
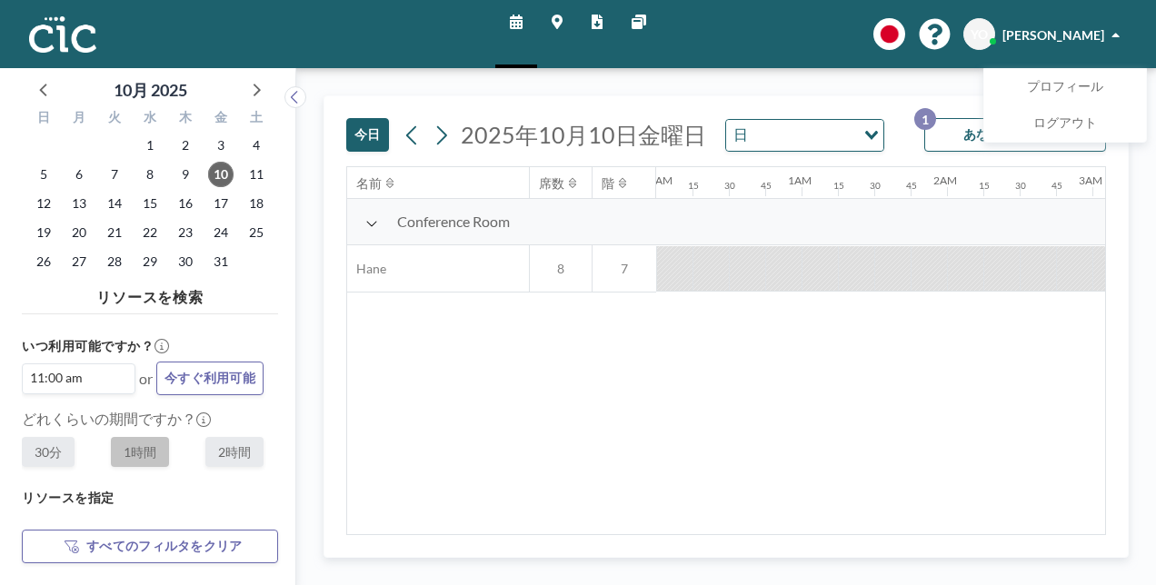
click at [972, 97] on div "[DATE] [DATE] 日 Loading... あなたの予約 1" at bounding box center [726, 131] width 760 height 70
click at [954, 134] on button "あなたの予約 1" at bounding box center [1015, 135] width 182 height 34
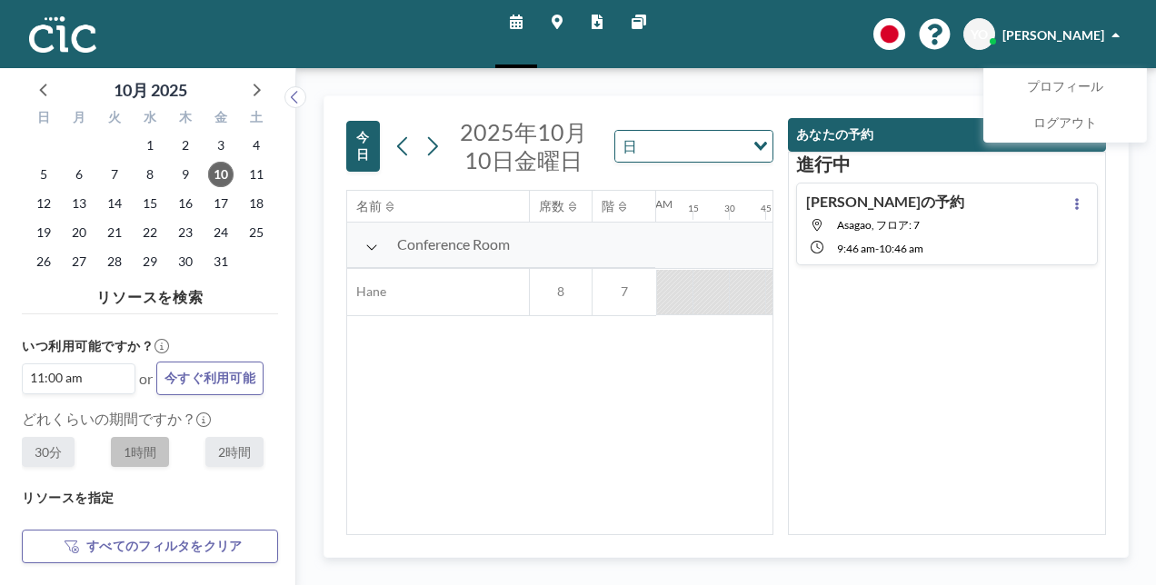
click at [954, 134] on button "あなたの予約" at bounding box center [947, 135] width 318 height 34
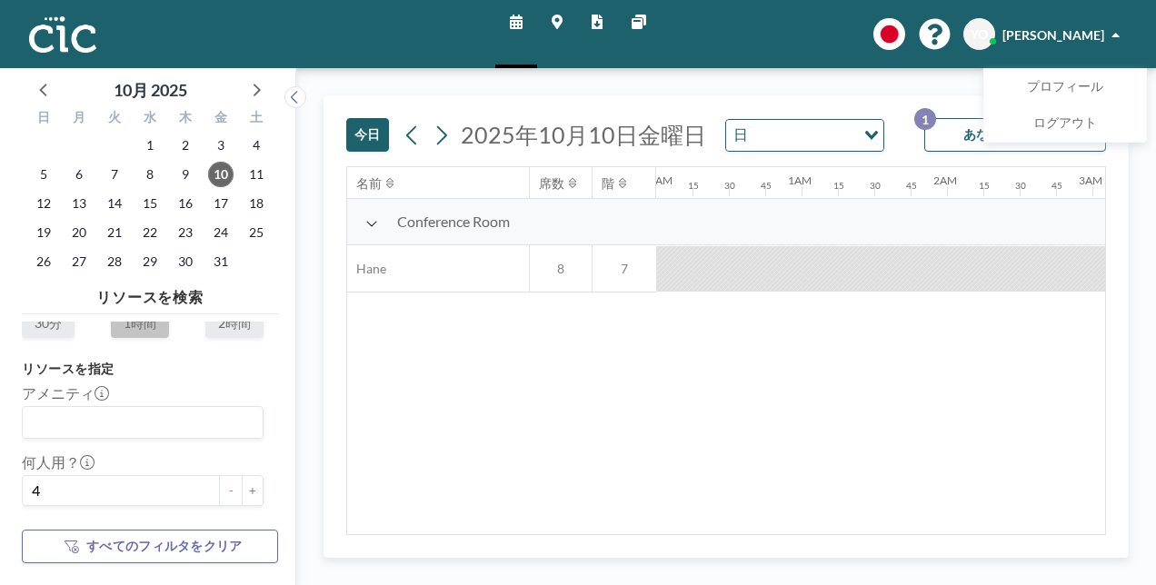
scroll to position [164, 0]
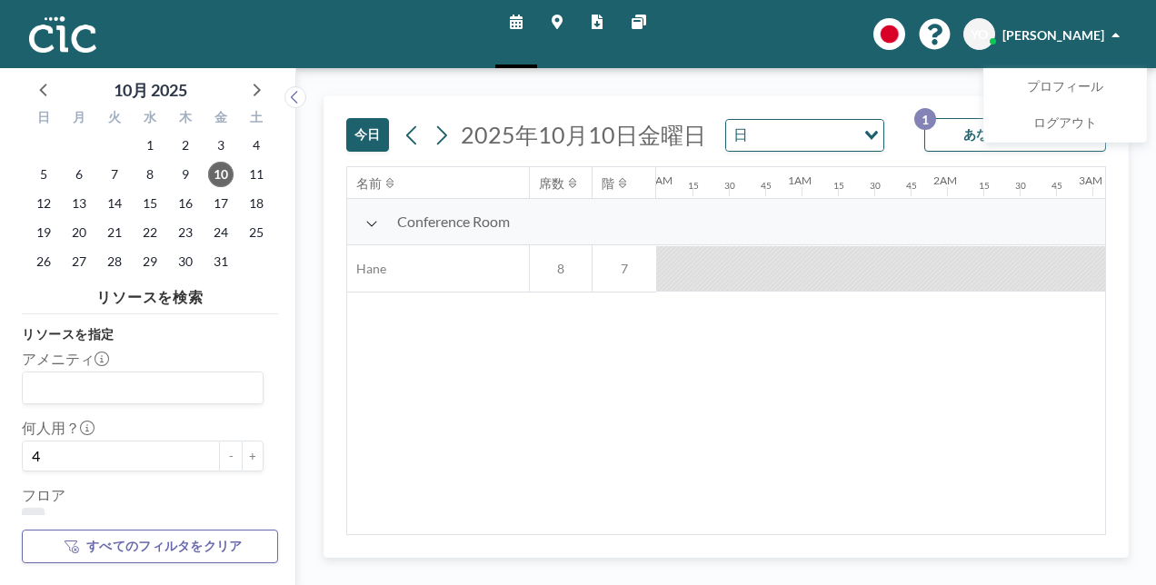
click at [972, 275] on div at bounding box center [965, 268] width 36 height 45
click at [56, 38] on img at bounding box center [62, 34] width 67 height 36
click at [121, 544] on span "すべてのフィルタをクリア" at bounding box center [163, 546] width 155 height 17
type input "0"
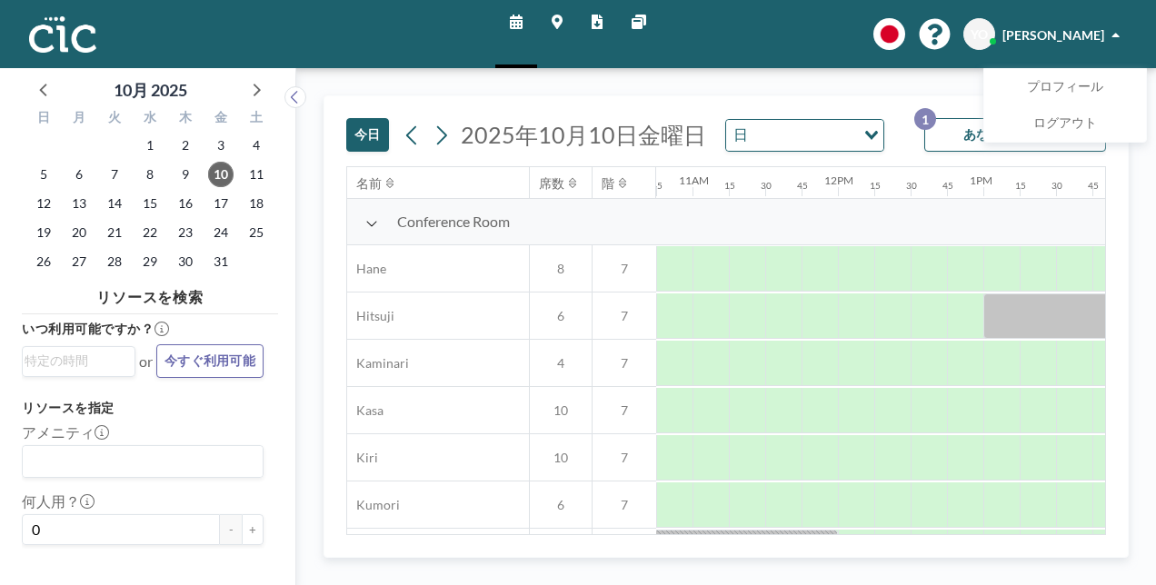
scroll to position [0, 0]
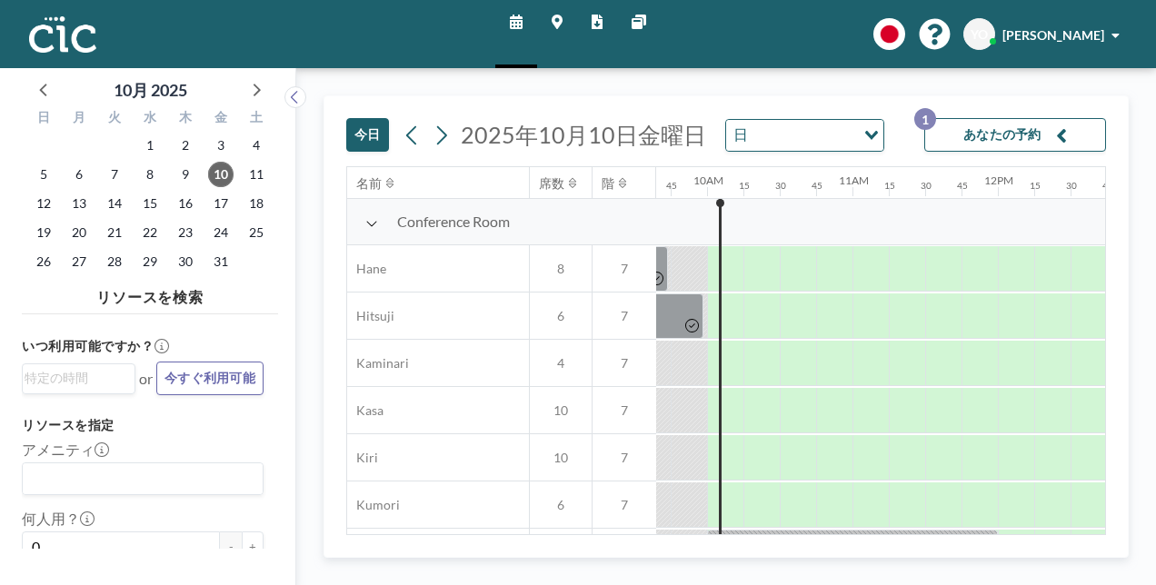
scroll to position [0, 1417]
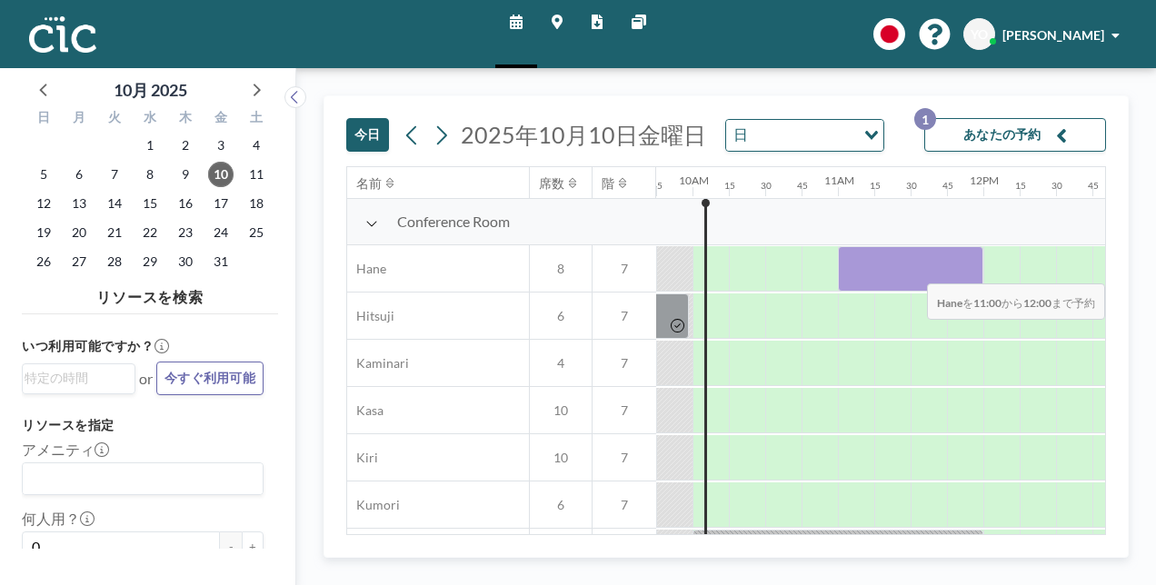
drag, startPoint x: 860, startPoint y: 278, endPoint x: 981, endPoint y: 270, distance: 121.1
click at [981, 270] on div at bounding box center [910, 268] width 145 height 45
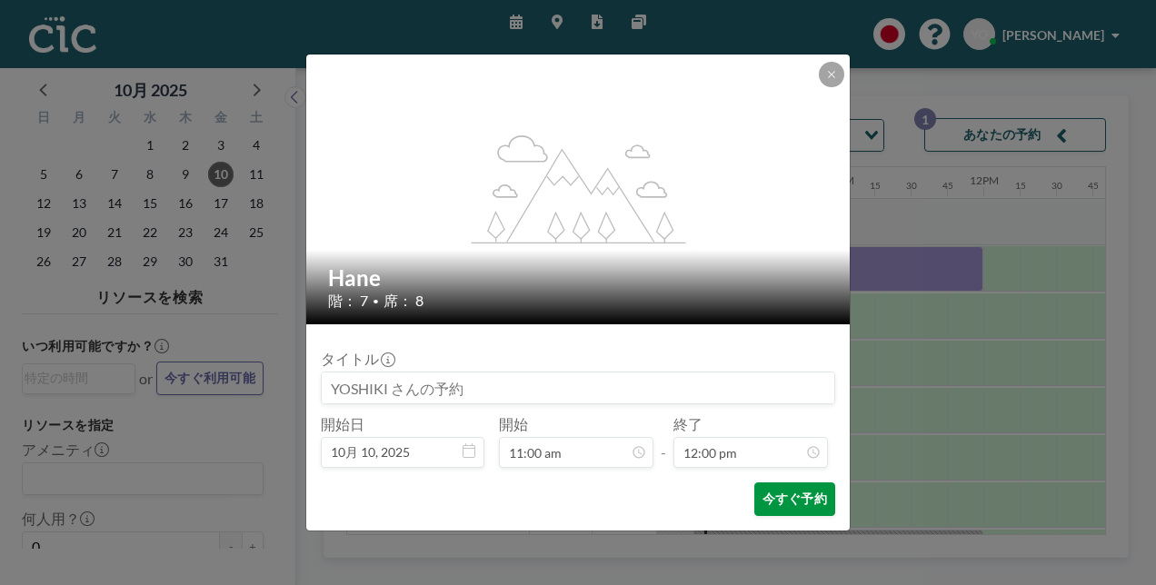
click at [792, 482] on button "今すぐ予約" at bounding box center [794, 499] width 81 height 34
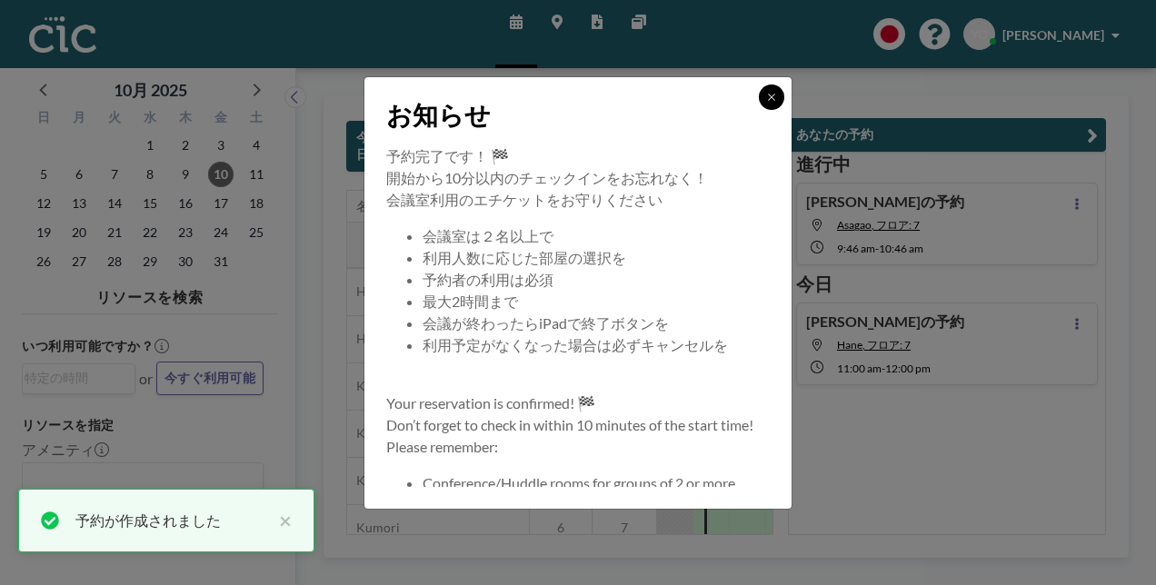
click at [770, 88] on button at bounding box center [771, 97] width 25 height 25
